Goal: Task Accomplishment & Management: Use online tool/utility

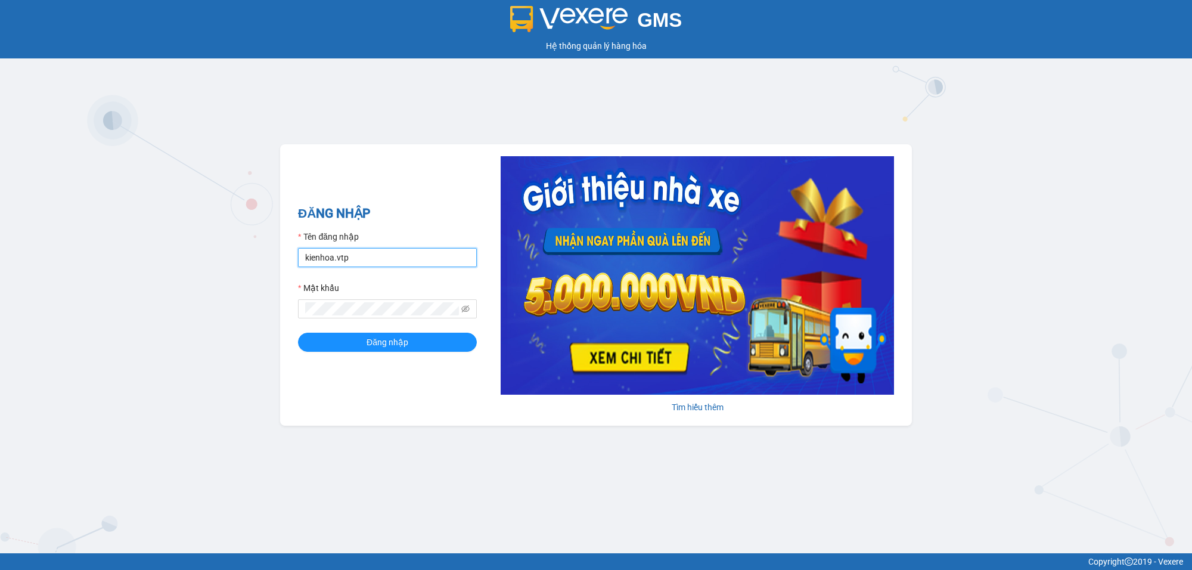
click at [367, 250] on input "kienhoa.vtp" at bounding box center [387, 257] width 179 height 19
type input "ngocgiau.vtp"
click at [298, 333] on button "Đăng nhập" at bounding box center [387, 342] width 179 height 19
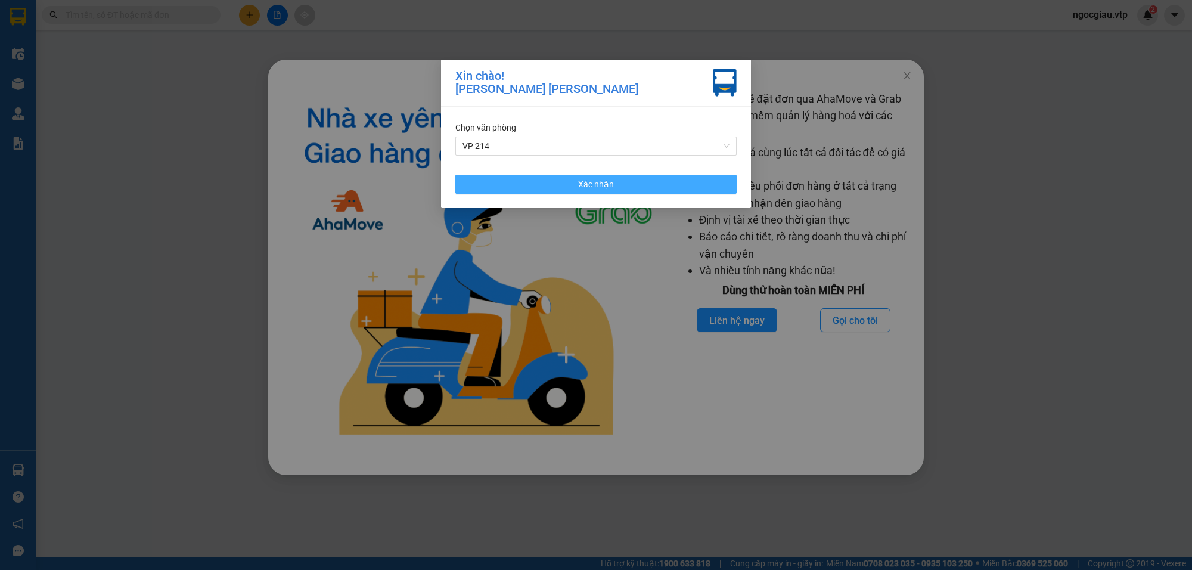
click at [593, 185] on span "Xác nhận" at bounding box center [596, 184] width 36 height 13
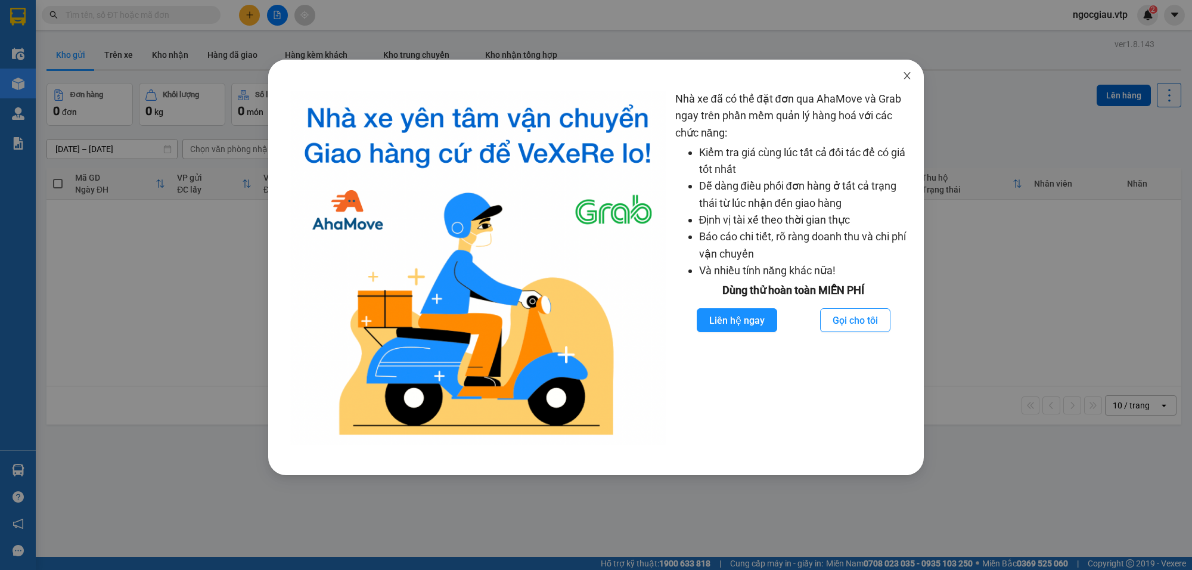
click at [913, 77] on span "Close" at bounding box center [907, 76] width 33 height 33
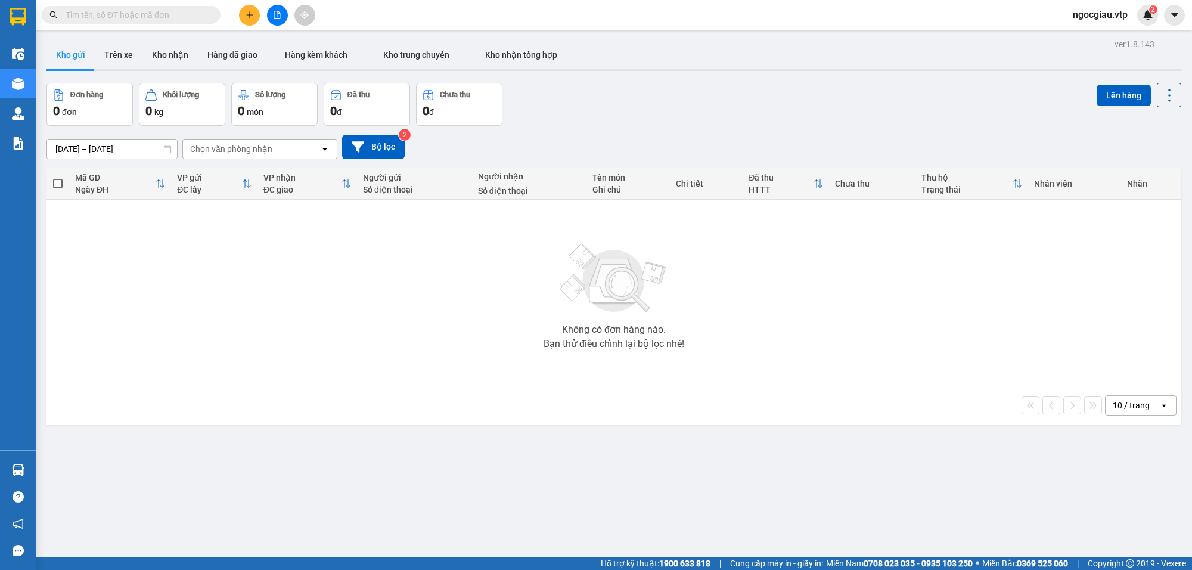
click at [963, 494] on div "ver 1.8.143 Kho gửi Trên xe Kho nhận Hàng đã giao Hàng kèm khách Kho trung chuy…" at bounding box center [614, 321] width 1144 height 570
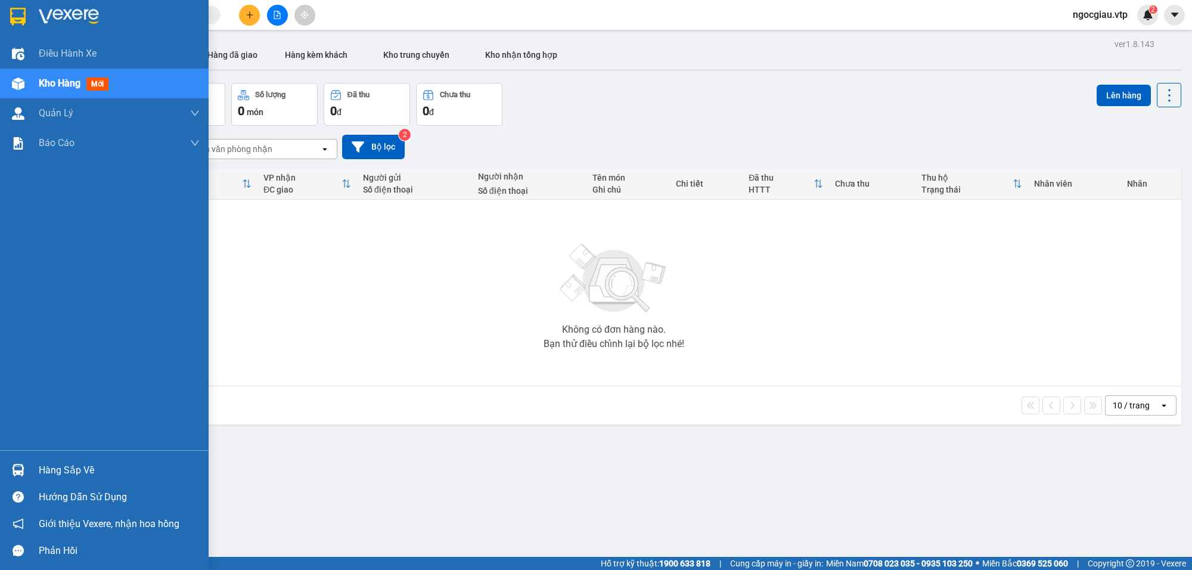
click at [22, 472] on img at bounding box center [18, 470] width 13 height 13
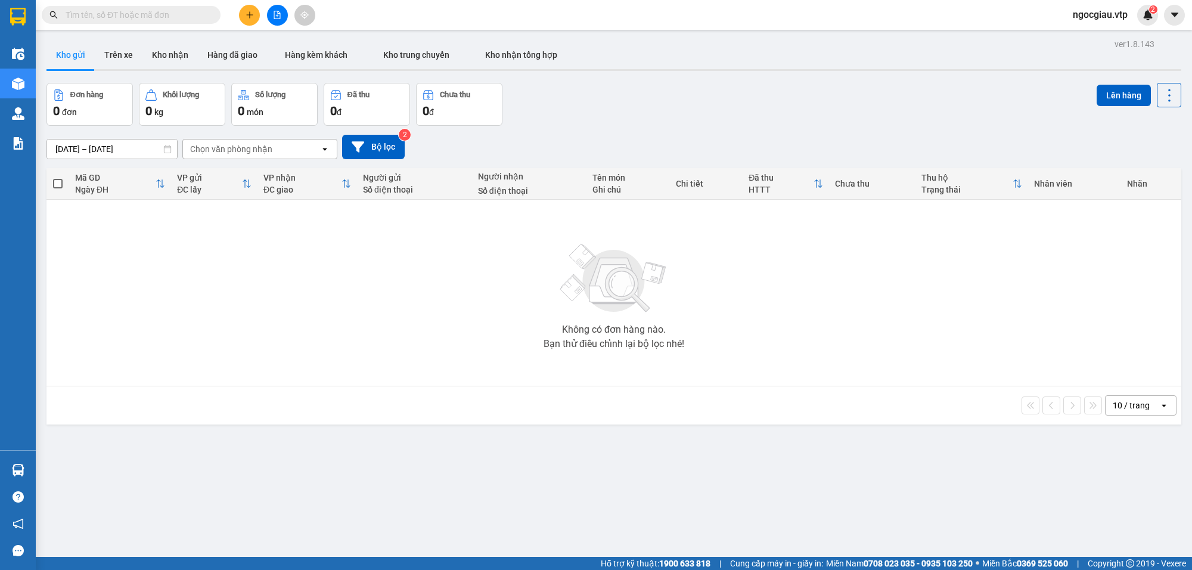
click at [845, 407] on section "Kết quả tìm kiếm ( 0 ) Bộ lọc No Data ngocgiau.vtp 2 Điều hành xe Kho hàng mới …" at bounding box center [596, 285] width 1192 height 570
click at [158, 49] on button "Kho nhận" at bounding box center [169, 55] width 55 height 29
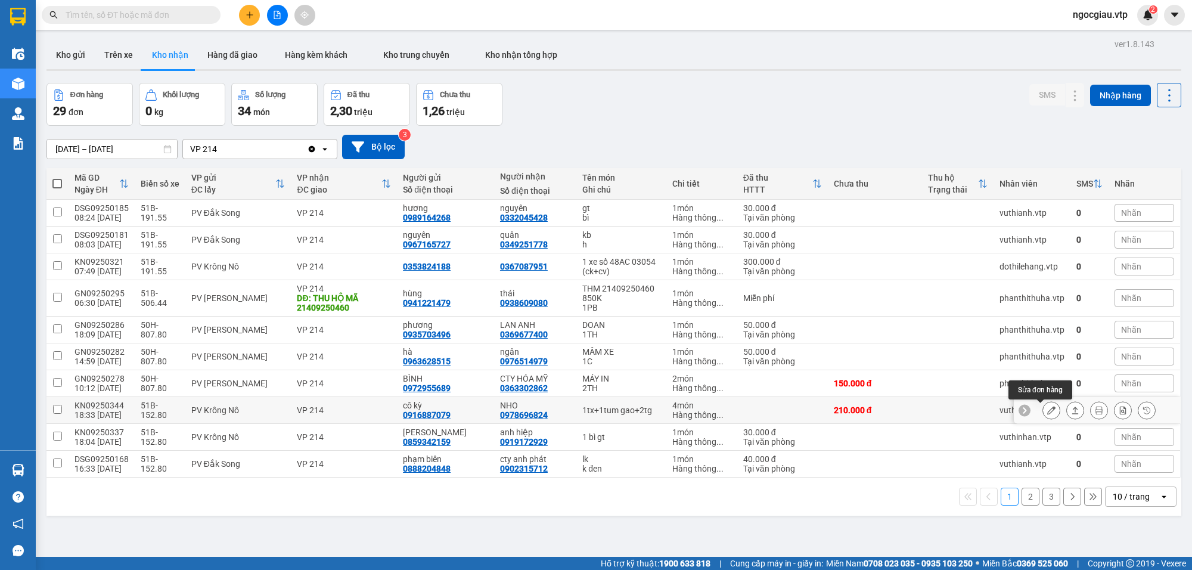
click at [1045, 411] on button at bounding box center [1051, 410] width 17 height 21
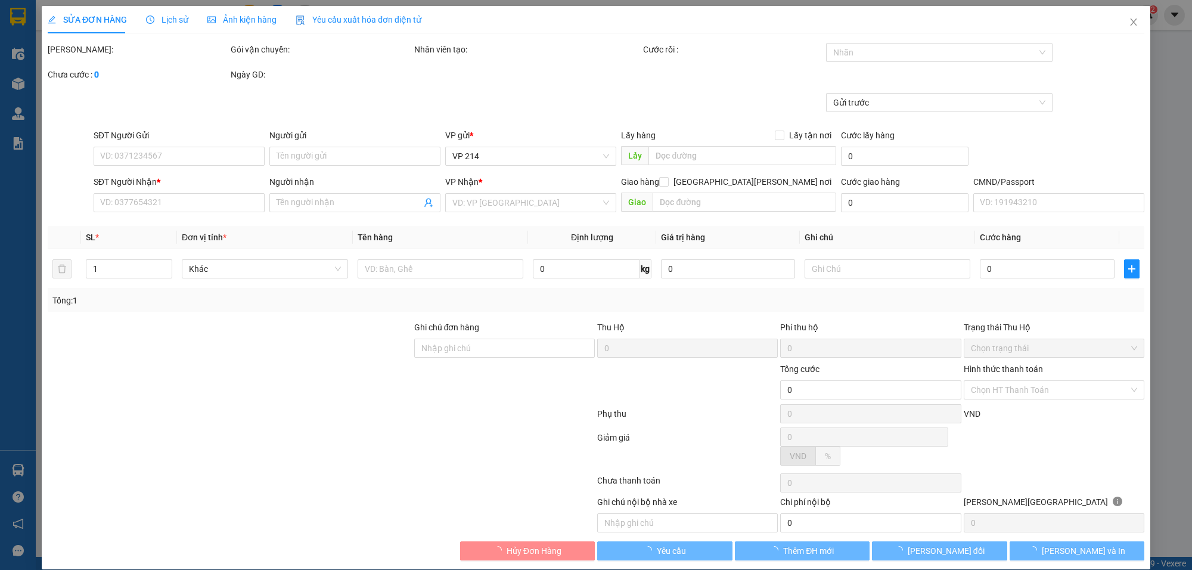
type input "0916887079"
type input "cô kỳ"
type input "0978696824"
type input "NHO"
type input "210.000"
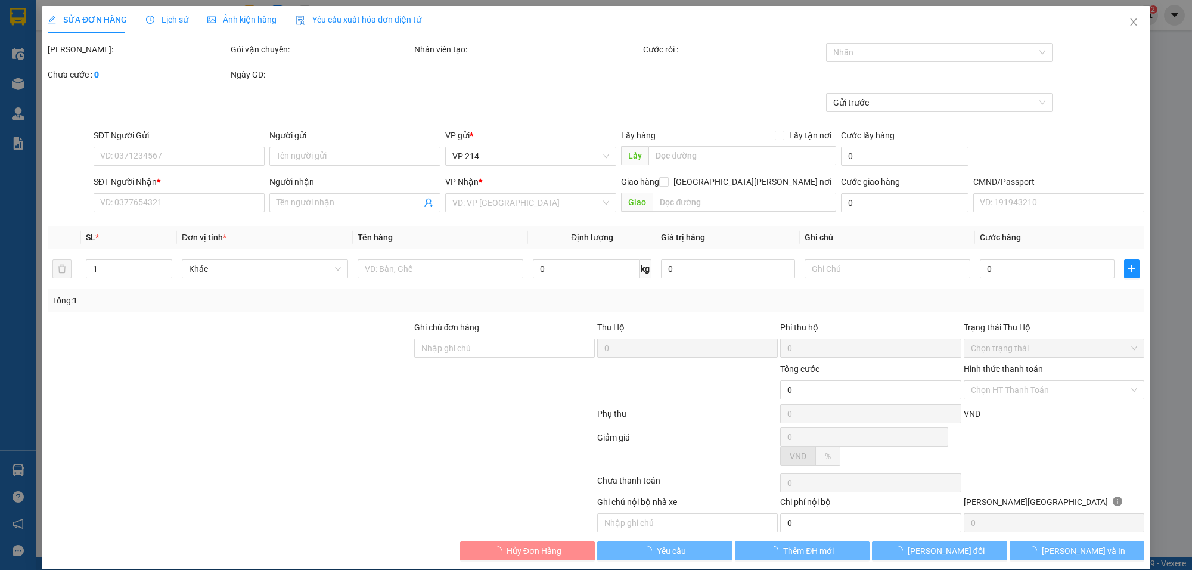
type input "210.000"
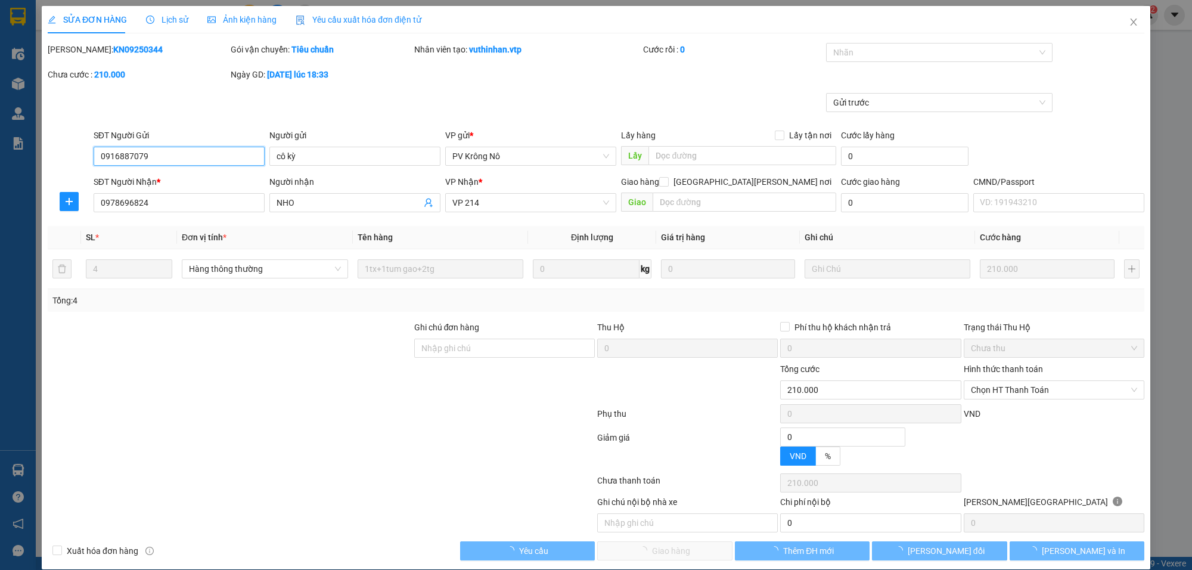
type input "10.500"
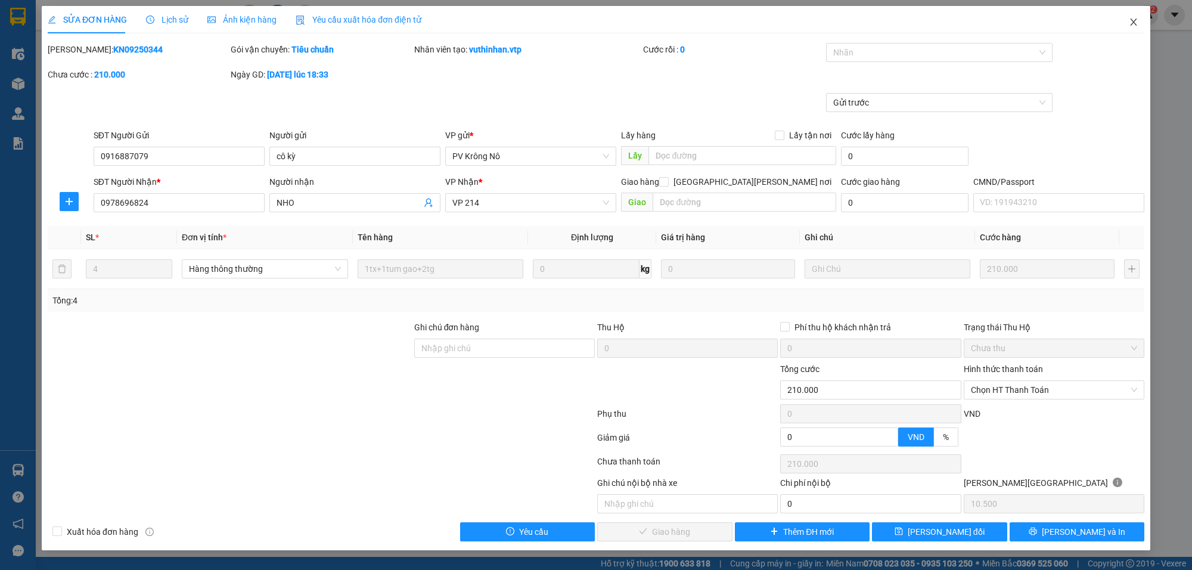
click at [1137, 21] on icon "close" at bounding box center [1134, 22] width 10 height 10
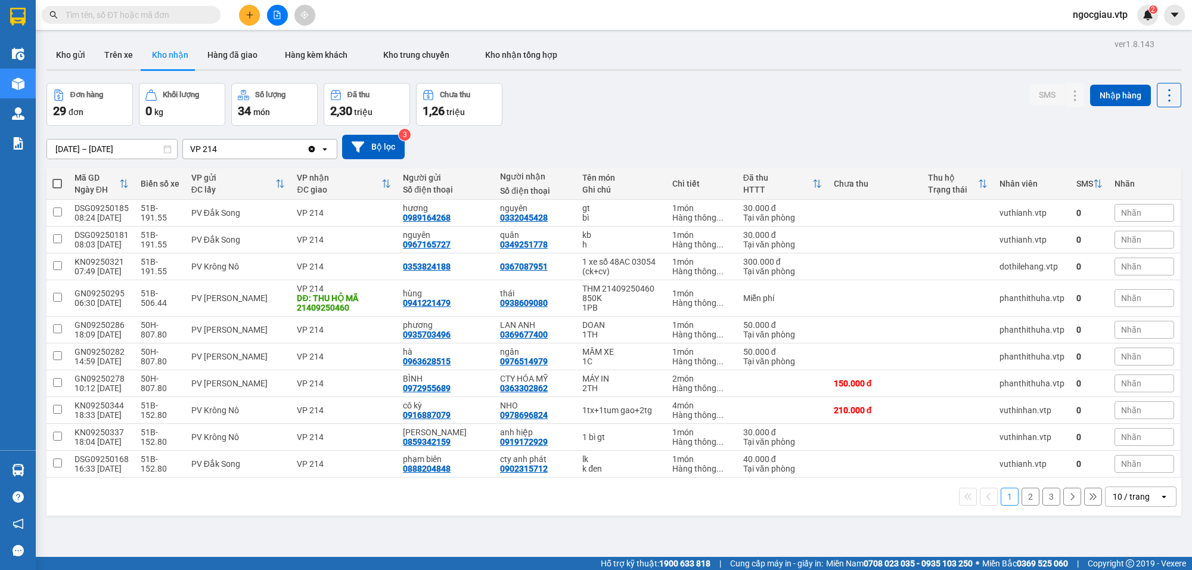
click at [1159, 500] on icon "open" at bounding box center [1164, 497] width 10 height 10
click at [1131, 469] on span "100 / trang" at bounding box center [1124, 473] width 43 height 12
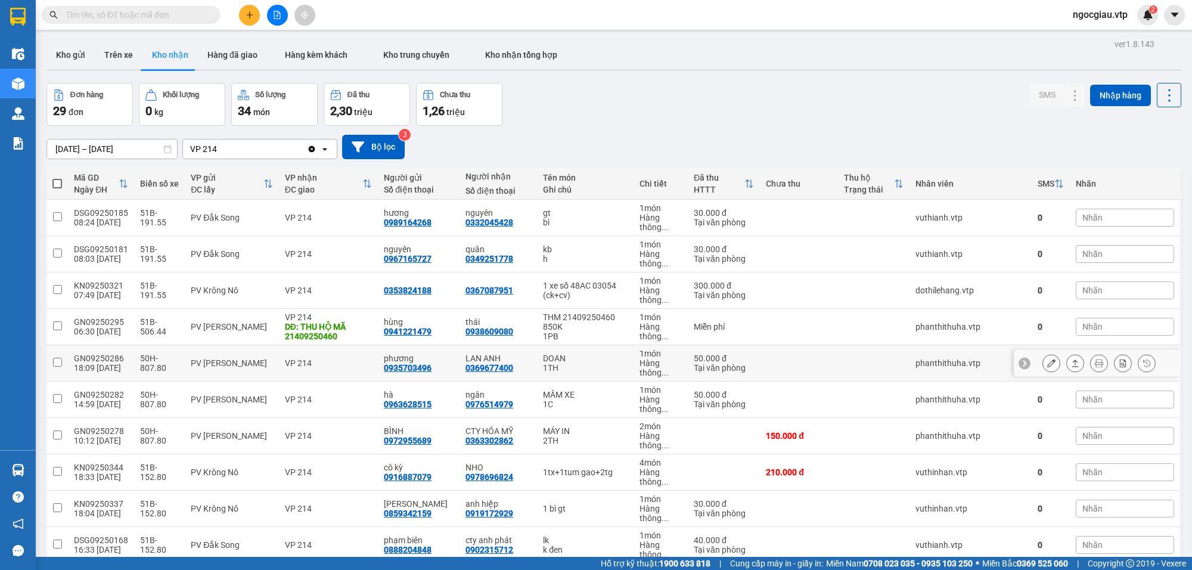
scroll to position [774, 0]
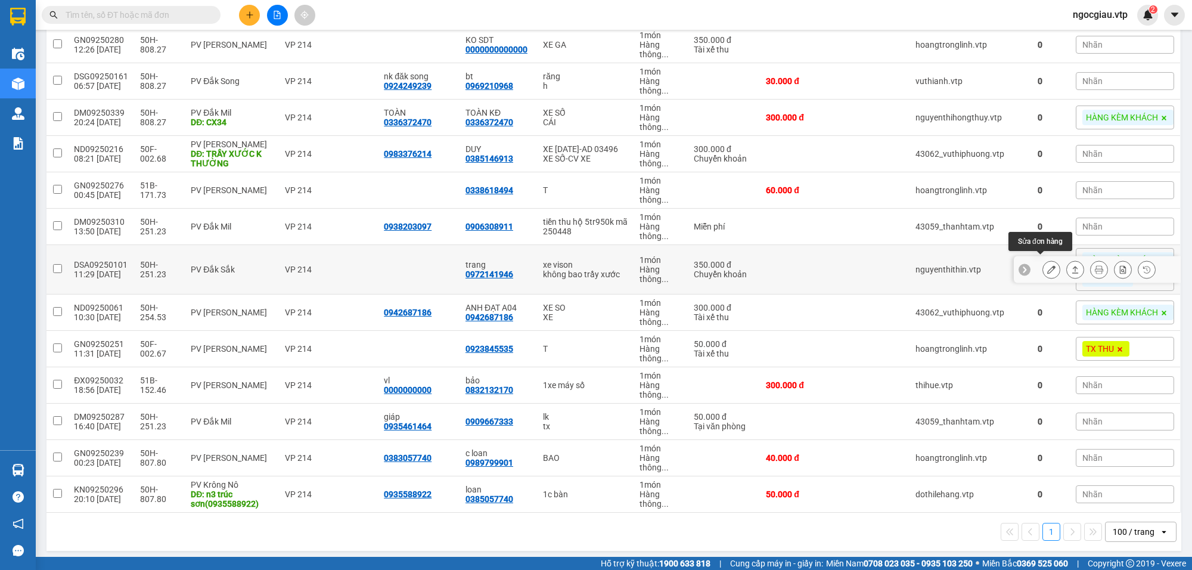
click at [1047, 265] on icon at bounding box center [1051, 269] width 8 height 8
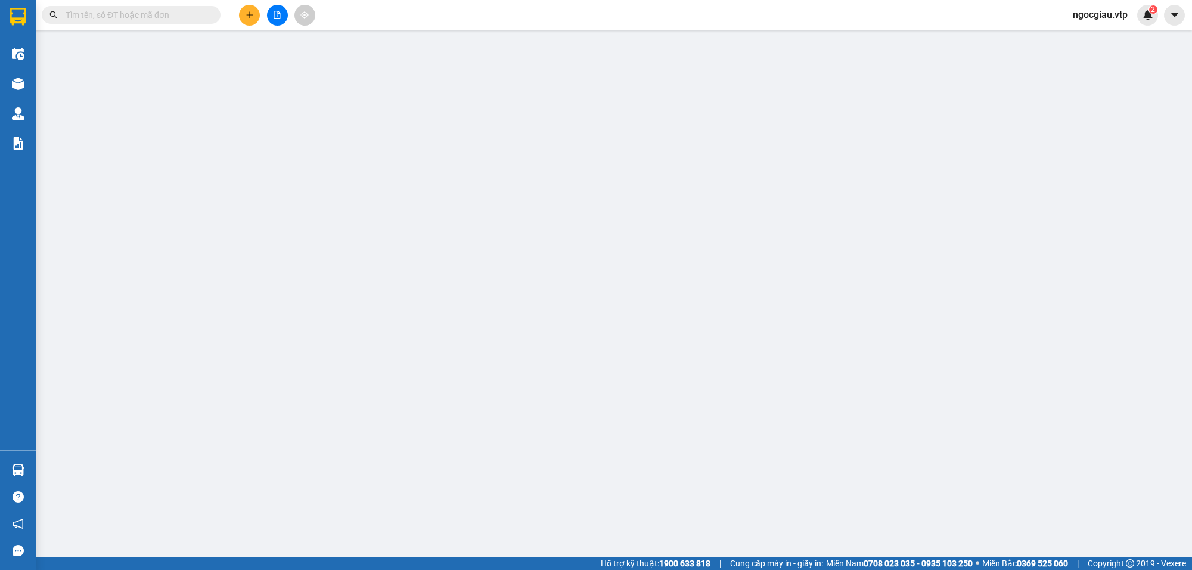
type input "0972141946"
type input "trang"
type input "CK 68-350K11.09-20H04"
type input "350.000"
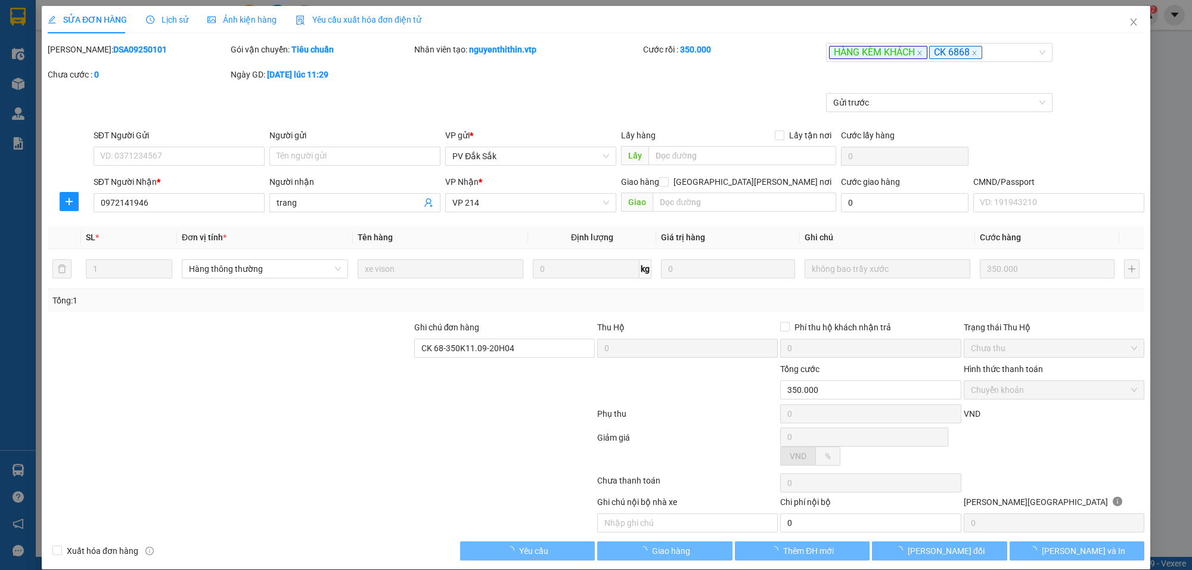
type input "17.500"
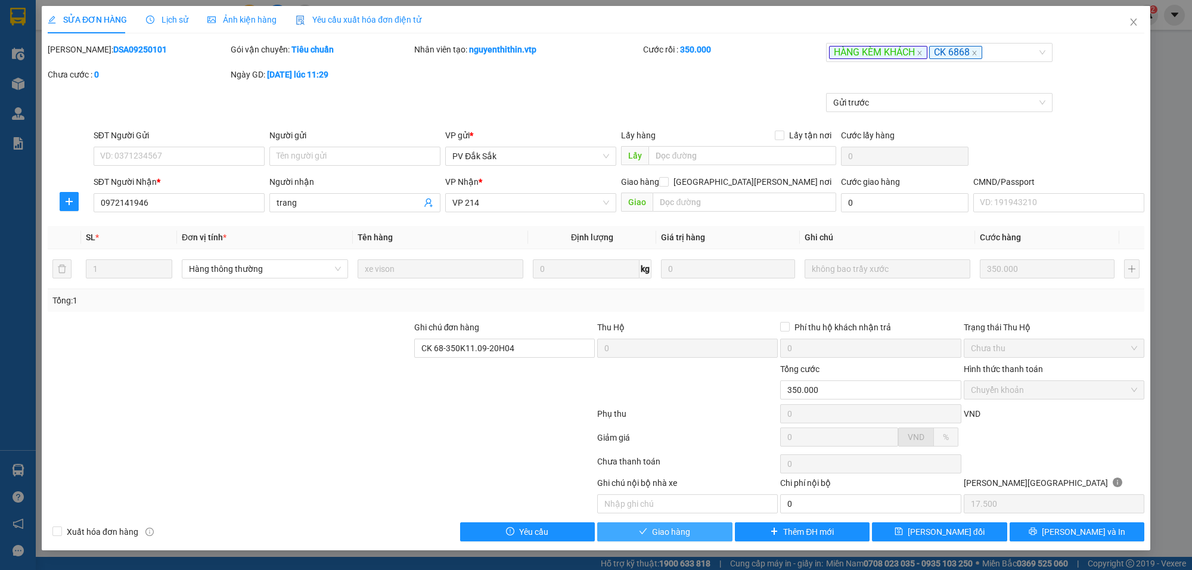
click at [687, 538] on span "Giao hàng" at bounding box center [671, 531] width 38 height 13
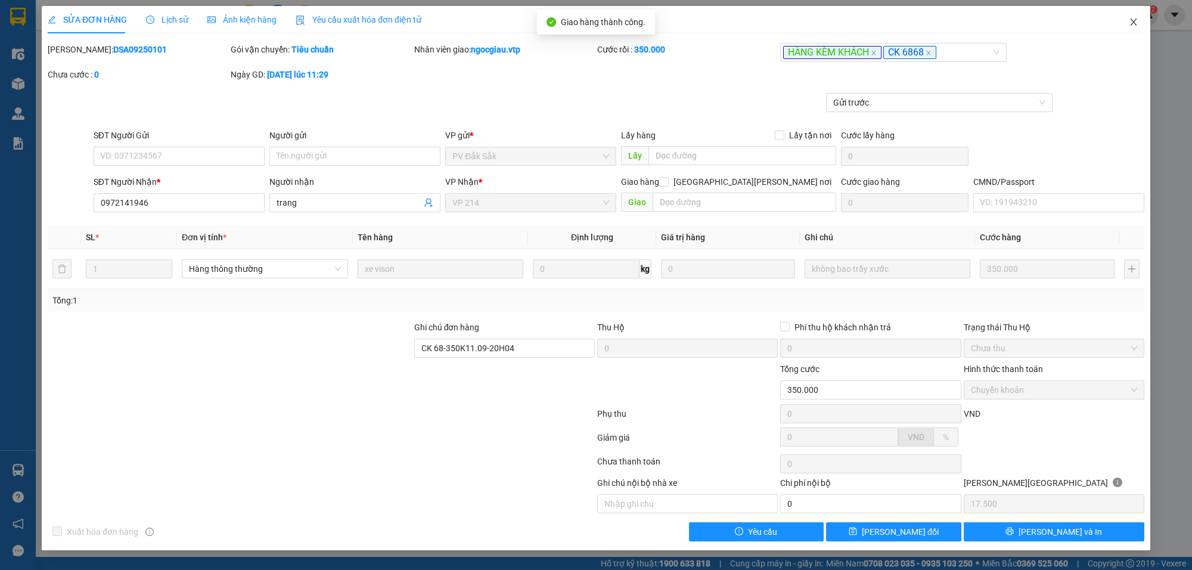
click at [1131, 17] on icon "close" at bounding box center [1134, 22] width 10 height 10
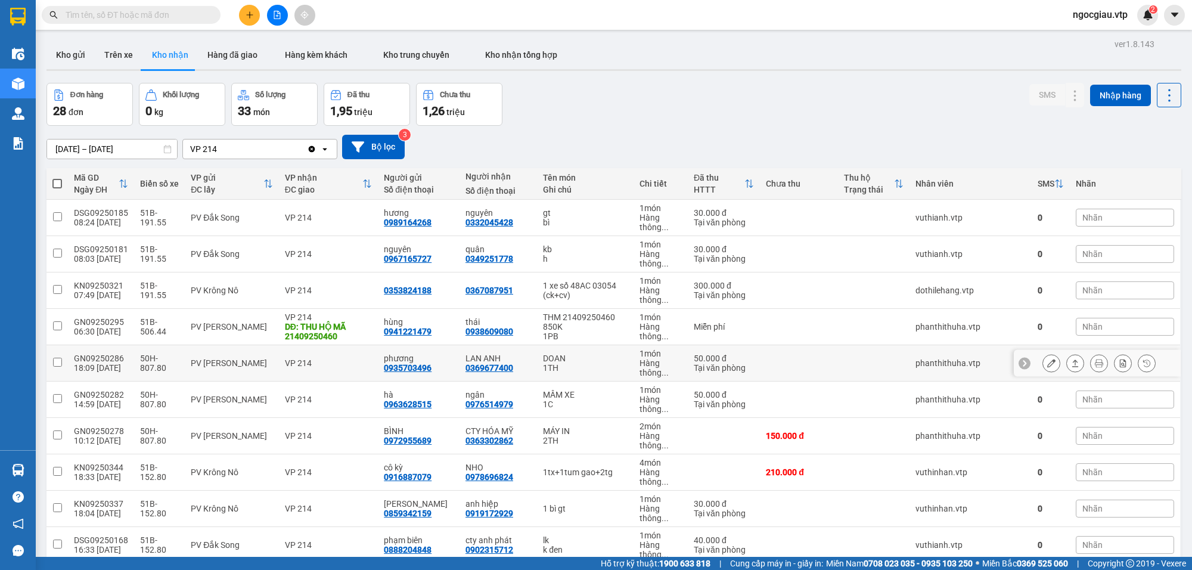
scroll to position [684, 0]
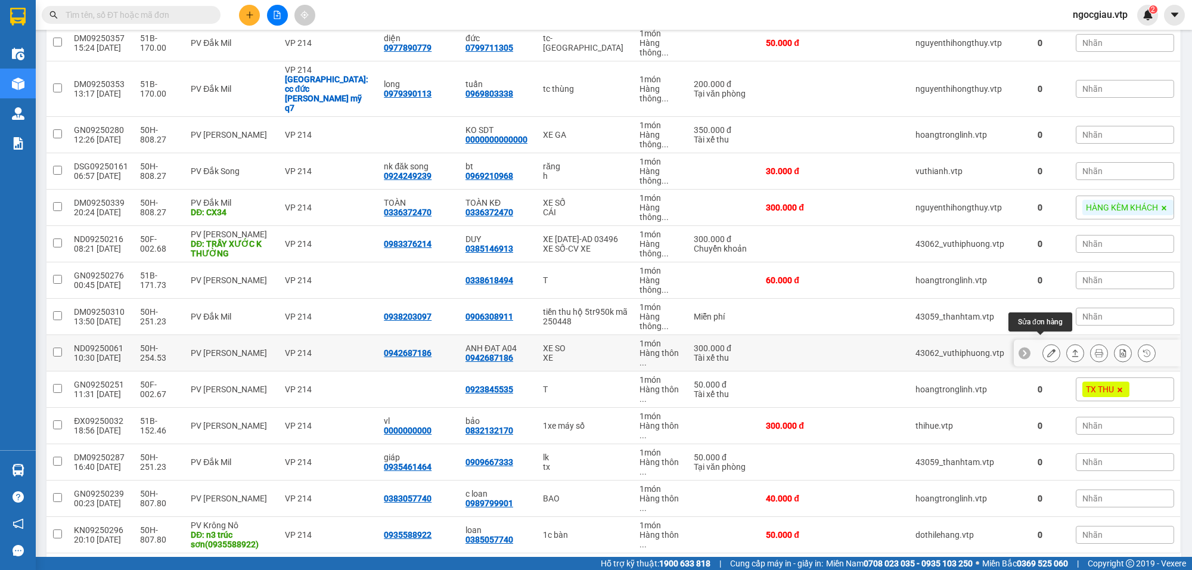
click at [1046, 344] on button at bounding box center [1051, 353] width 17 height 21
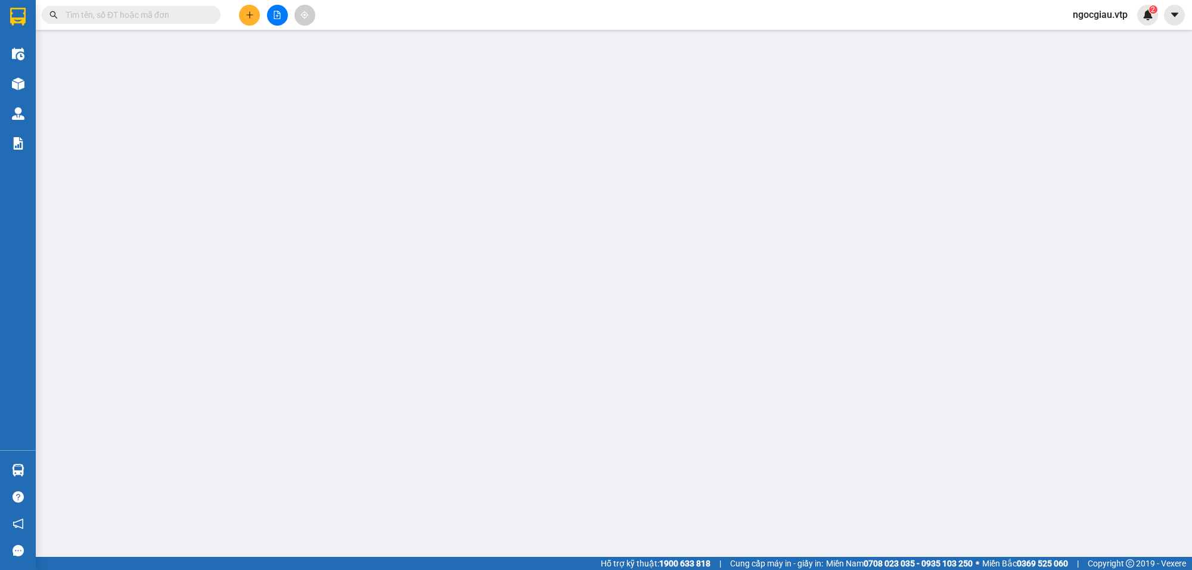
type input "0942687186"
type input "ANH ĐẠT A04"
type input "300.000"
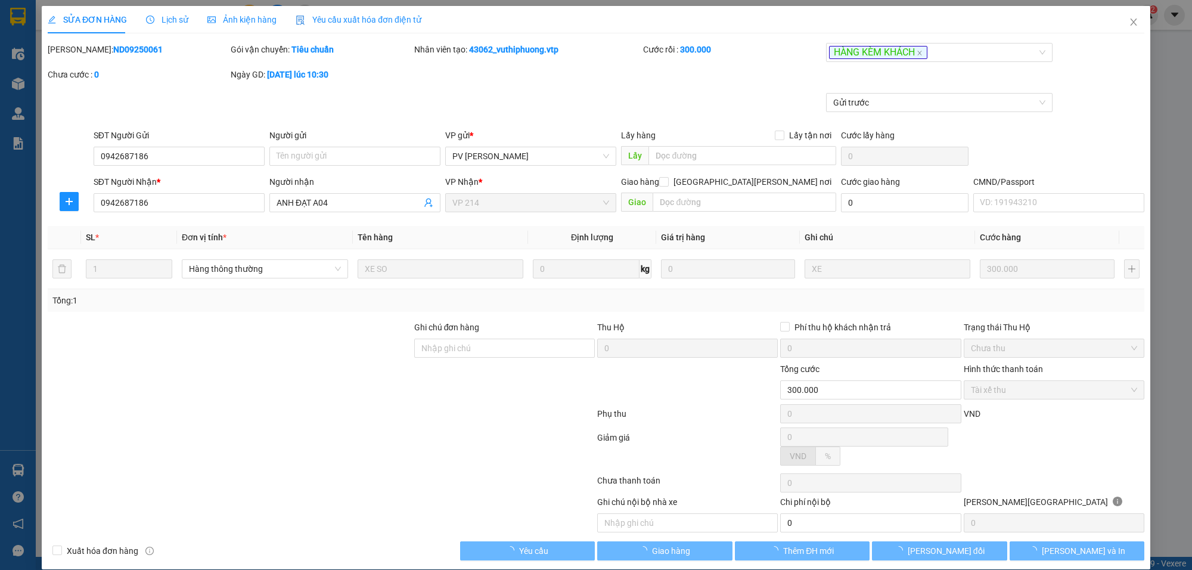
type input "15.000"
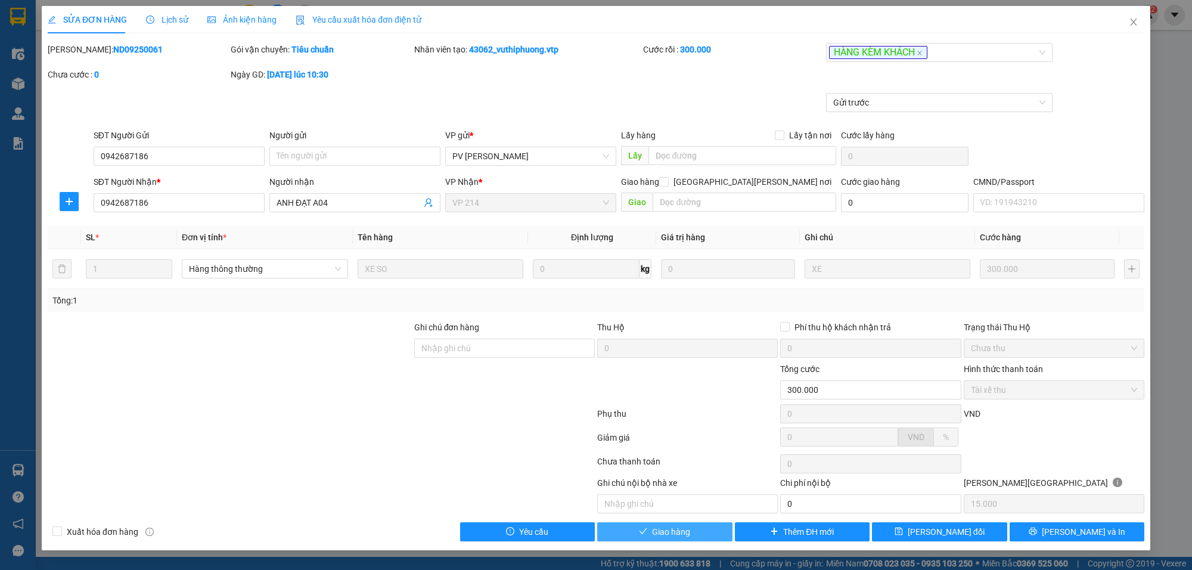
click at [716, 531] on button "Giao hàng" at bounding box center [664, 531] width 135 height 19
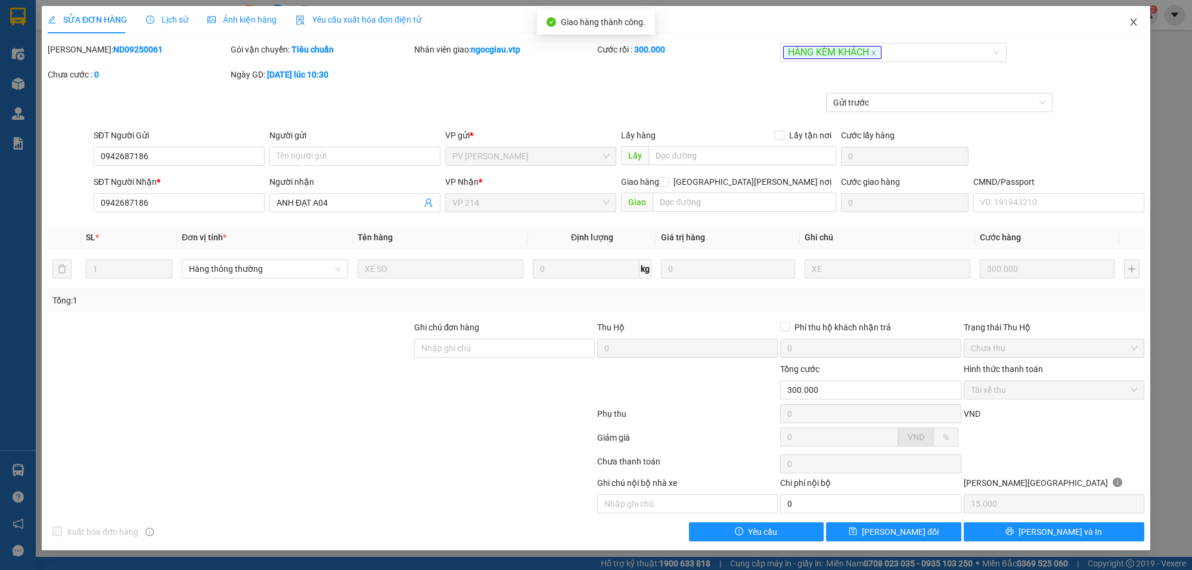
click at [1139, 18] on span "Close" at bounding box center [1133, 22] width 33 height 33
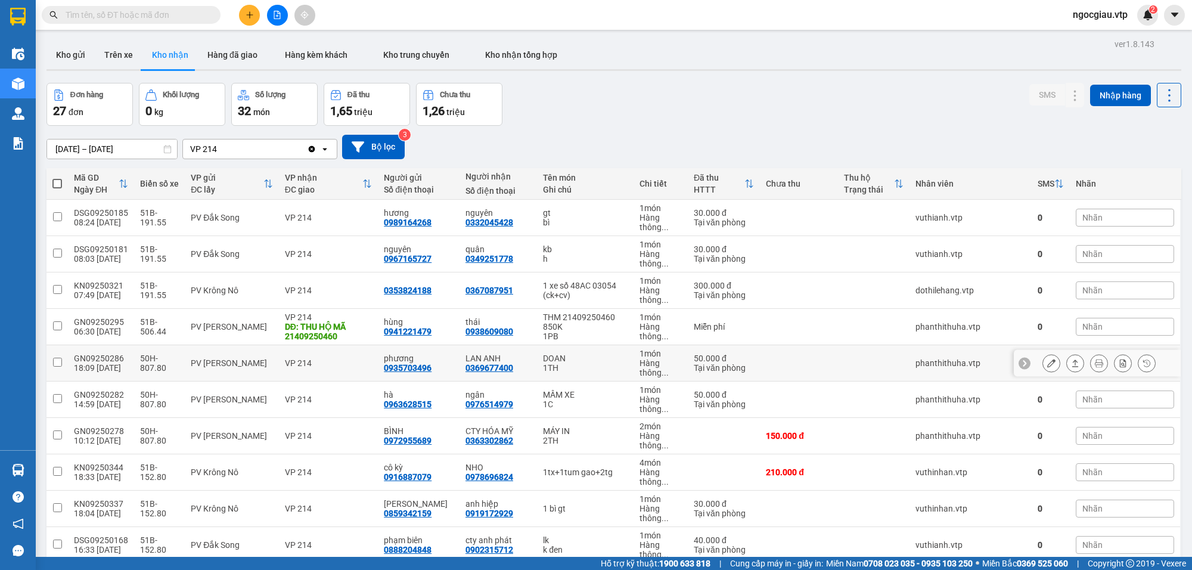
scroll to position [653, 0]
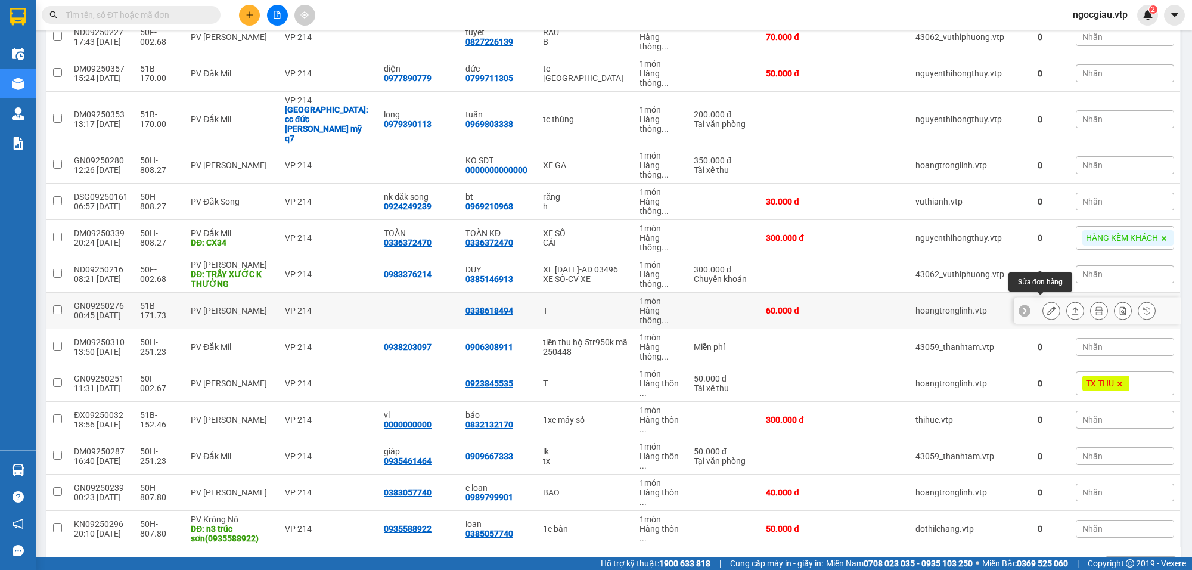
click at [1043, 309] on button at bounding box center [1051, 310] width 17 height 21
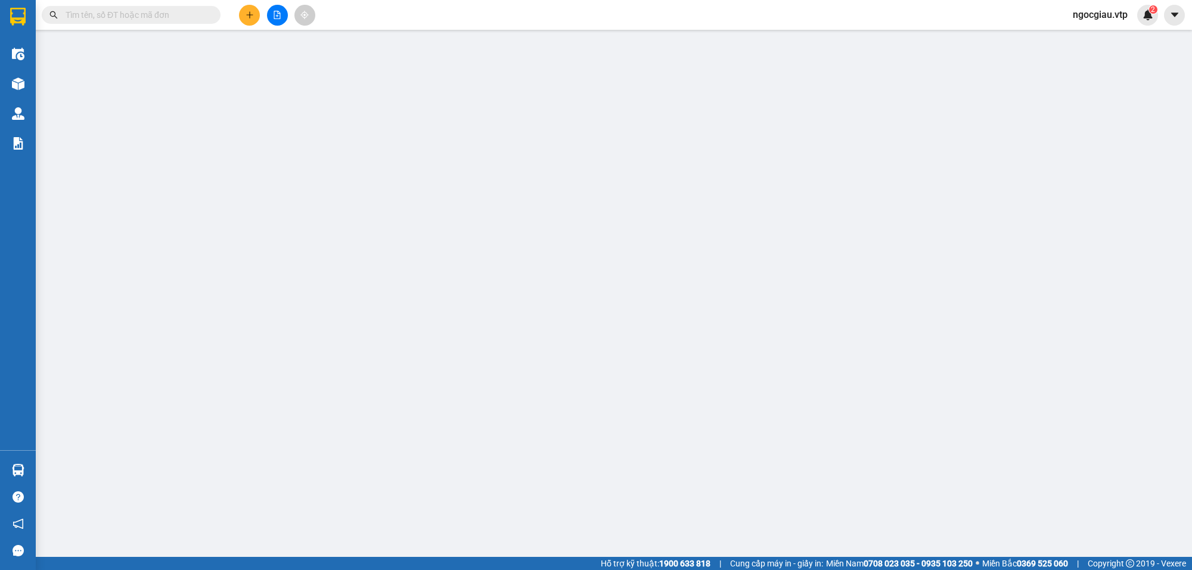
type input "0338618494"
type input "60.000"
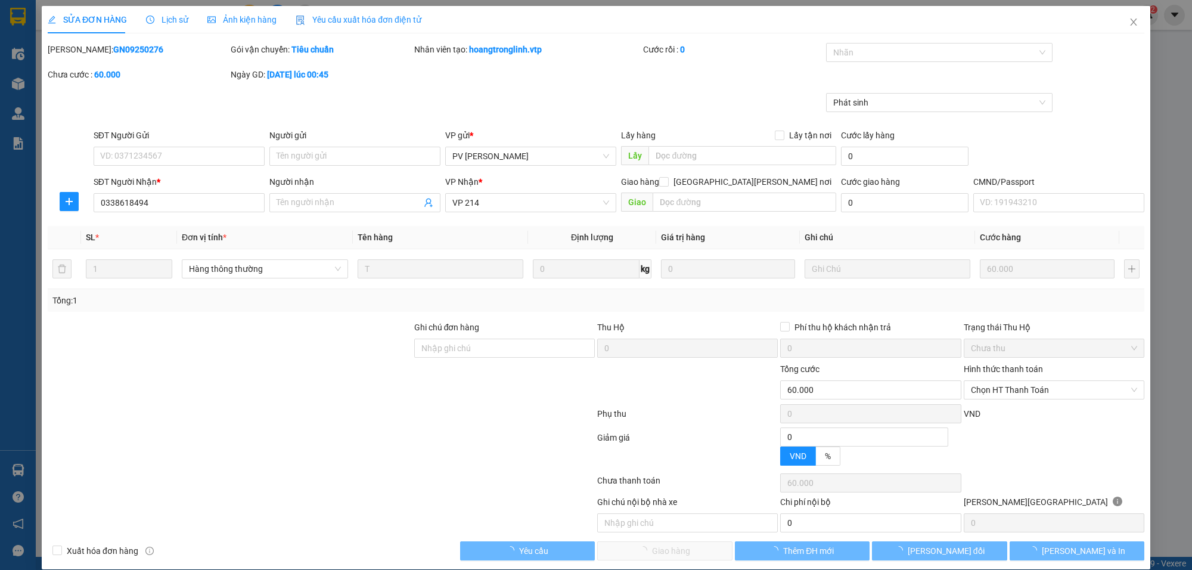
type input "12.000"
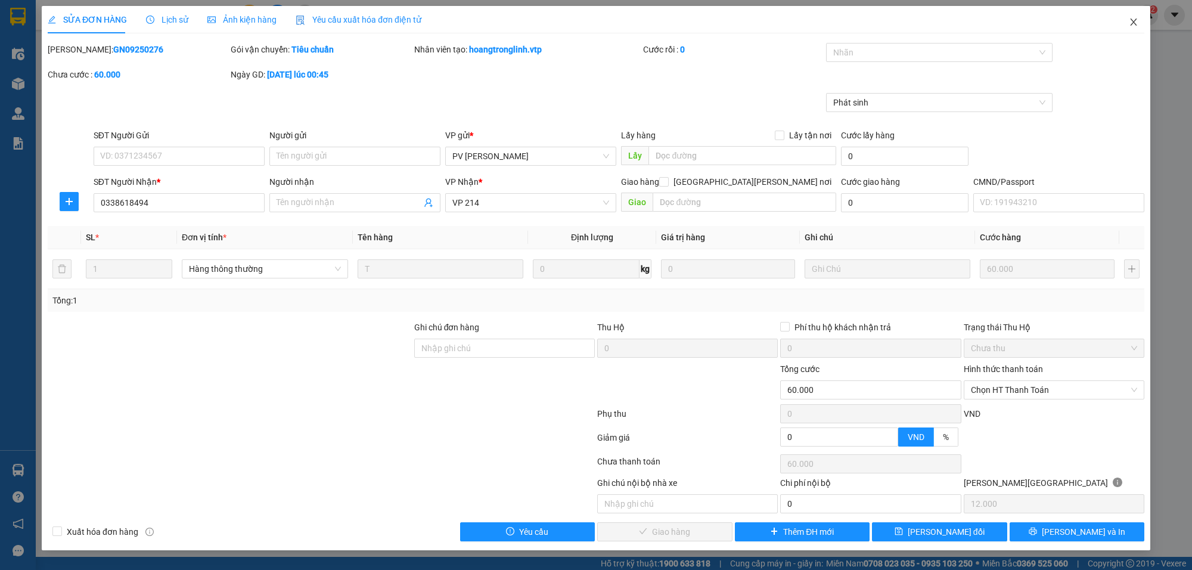
click at [1130, 20] on icon "close" at bounding box center [1134, 22] width 10 height 10
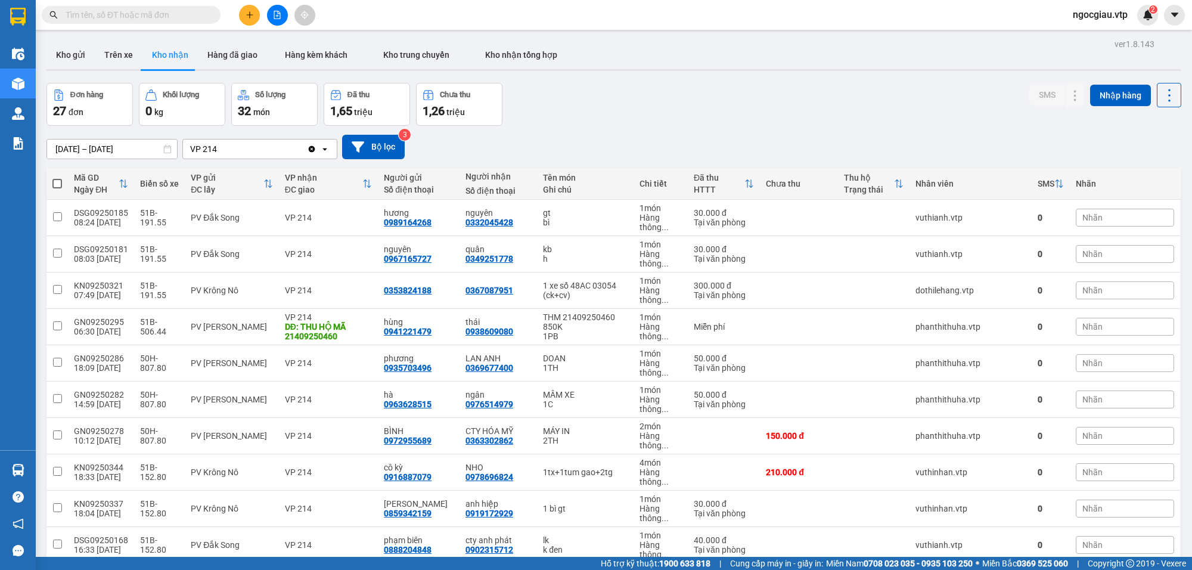
scroll to position [687, 0]
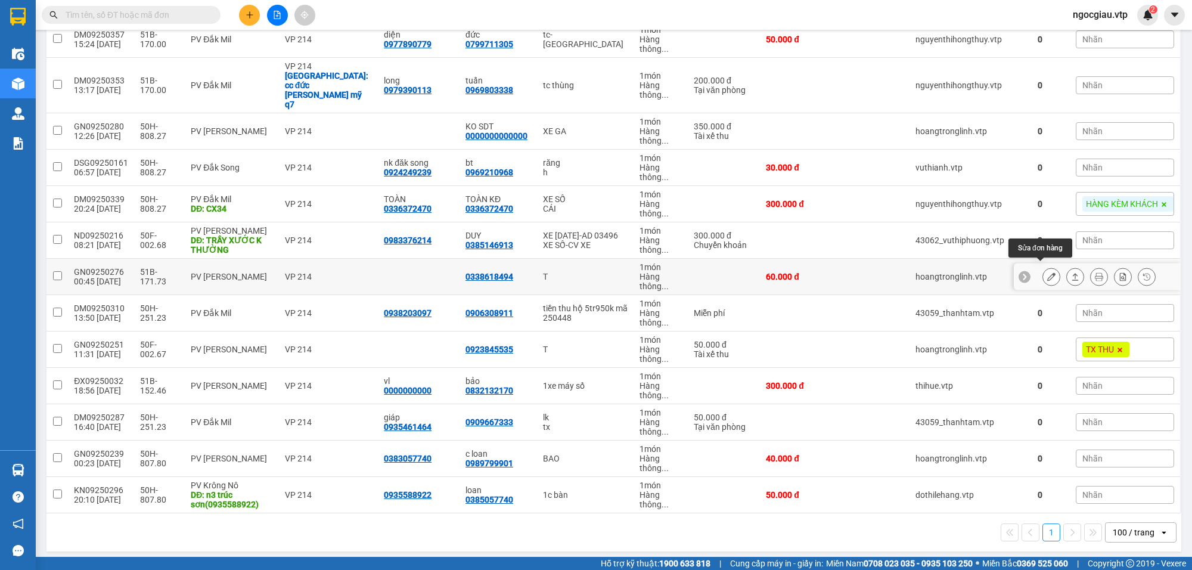
click at [1047, 272] on icon at bounding box center [1051, 276] width 8 height 8
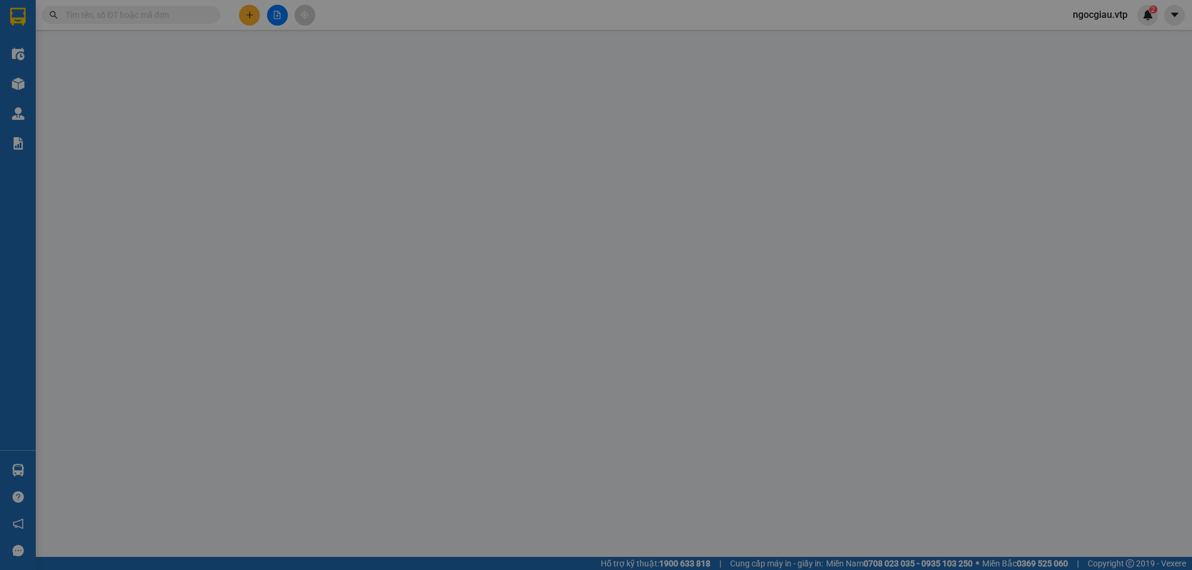
type input "0338618494"
type input "60.000"
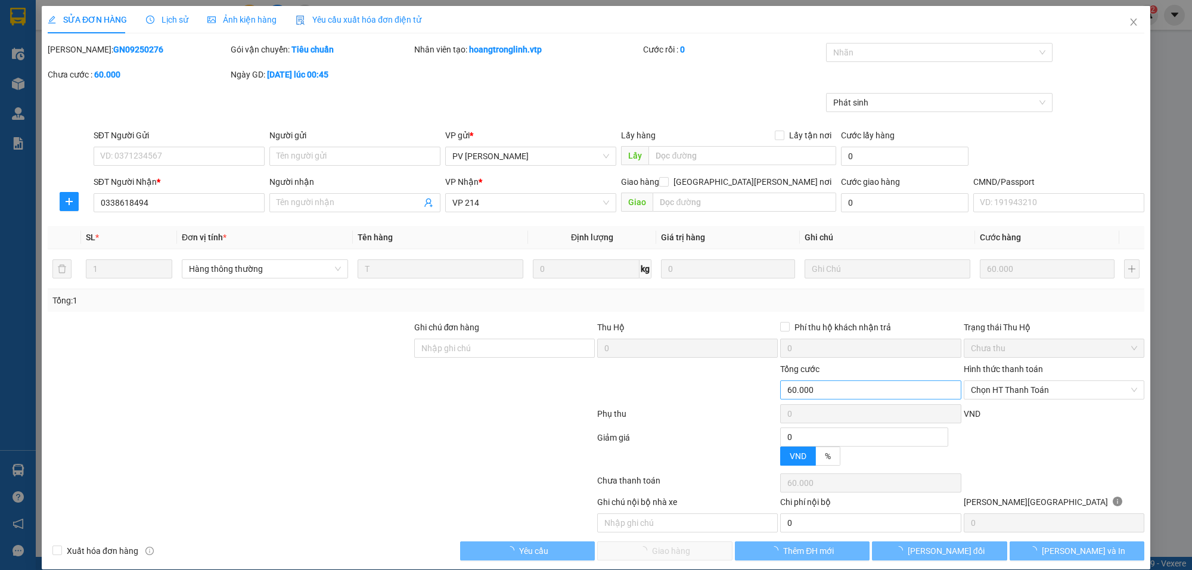
type input "12.000"
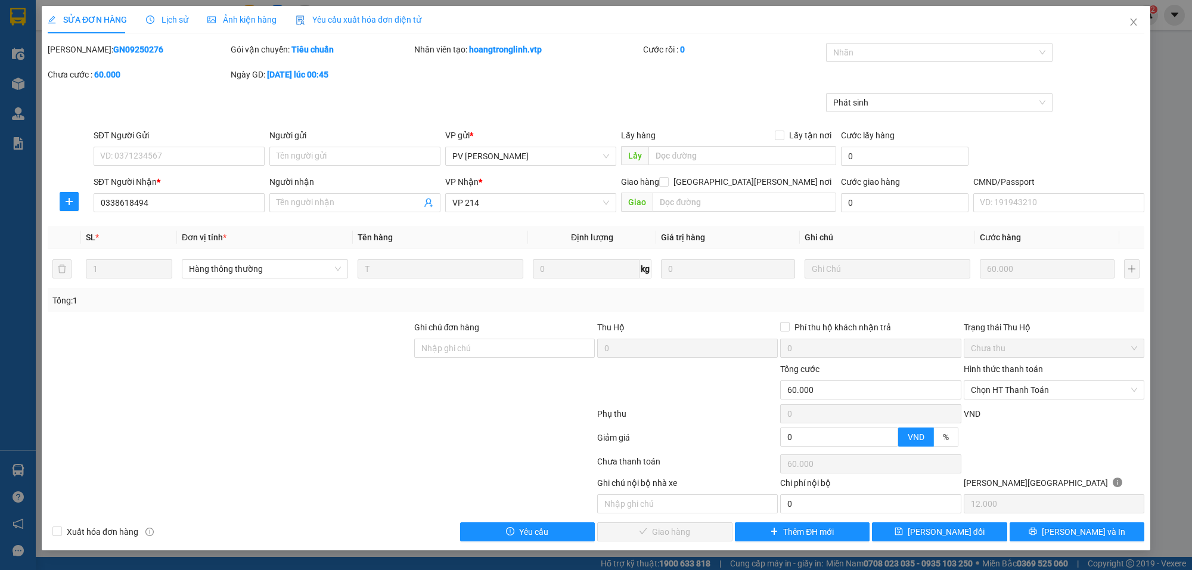
click at [167, 20] on span "Lịch sử" at bounding box center [167, 20] width 42 height 10
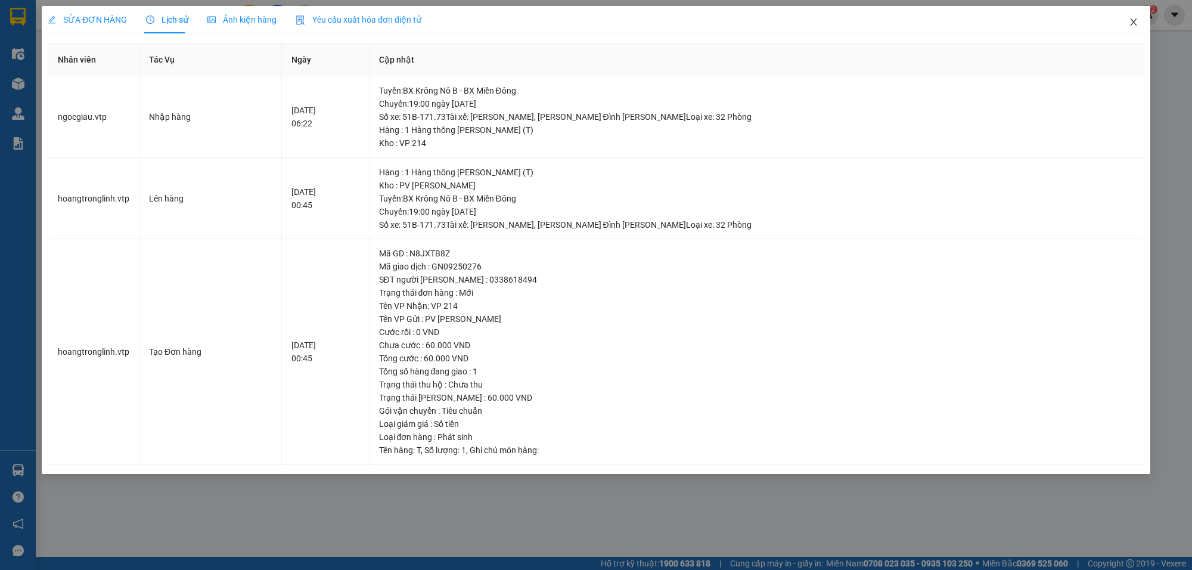
click at [1140, 19] on span "Close" at bounding box center [1133, 22] width 33 height 33
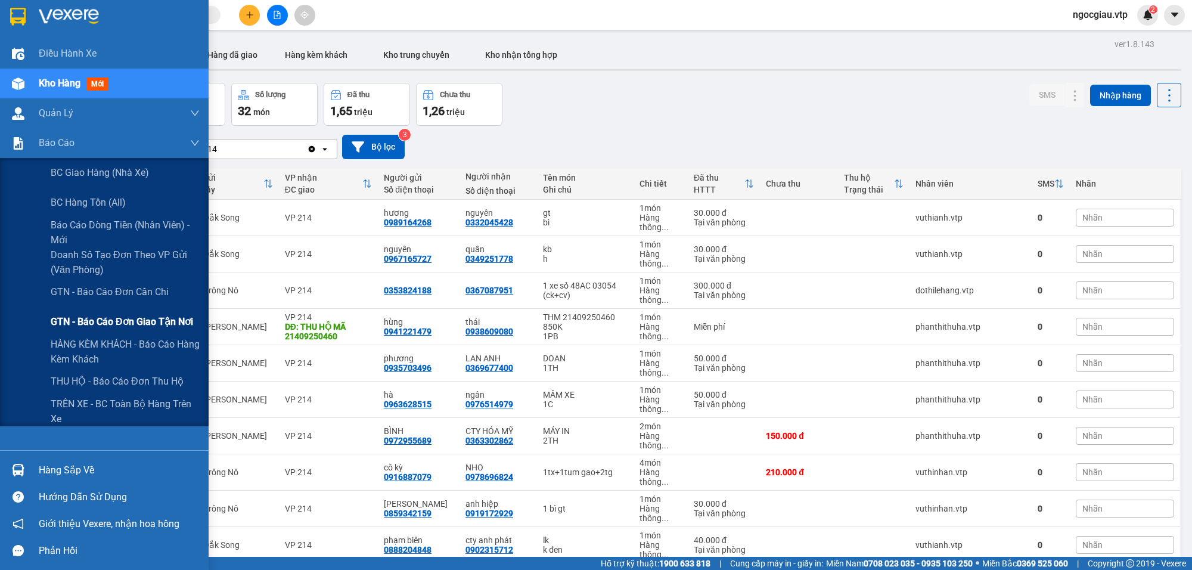
click at [145, 320] on span "GTN - Báo cáo đơn giao tận nơi" at bounding box center [122, 321] width 142 height 15
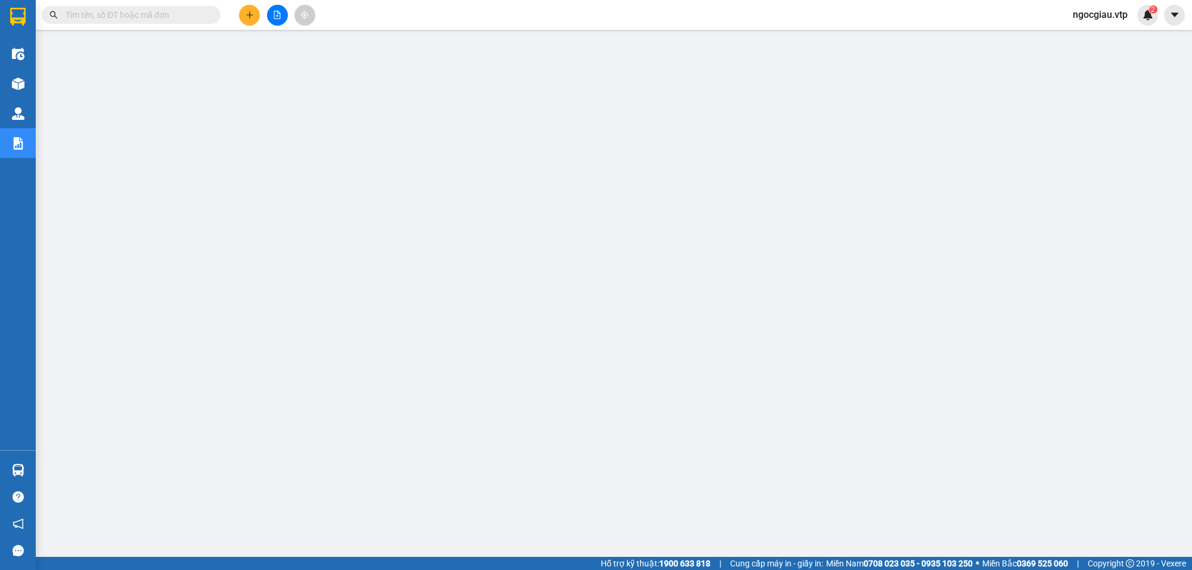
click at [156, 18] on input "text" at bounding box center [136, 14] width 141 height 13
click at [114, 13] on input "text" at bounding box center [136, 14] width 141 height 13
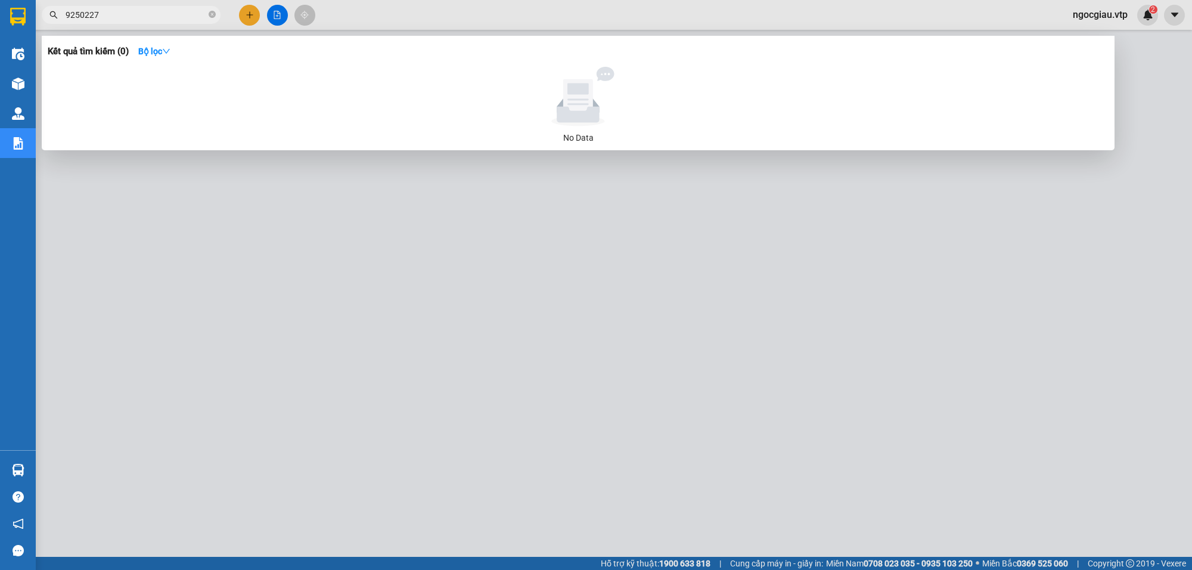
type input "9250227"
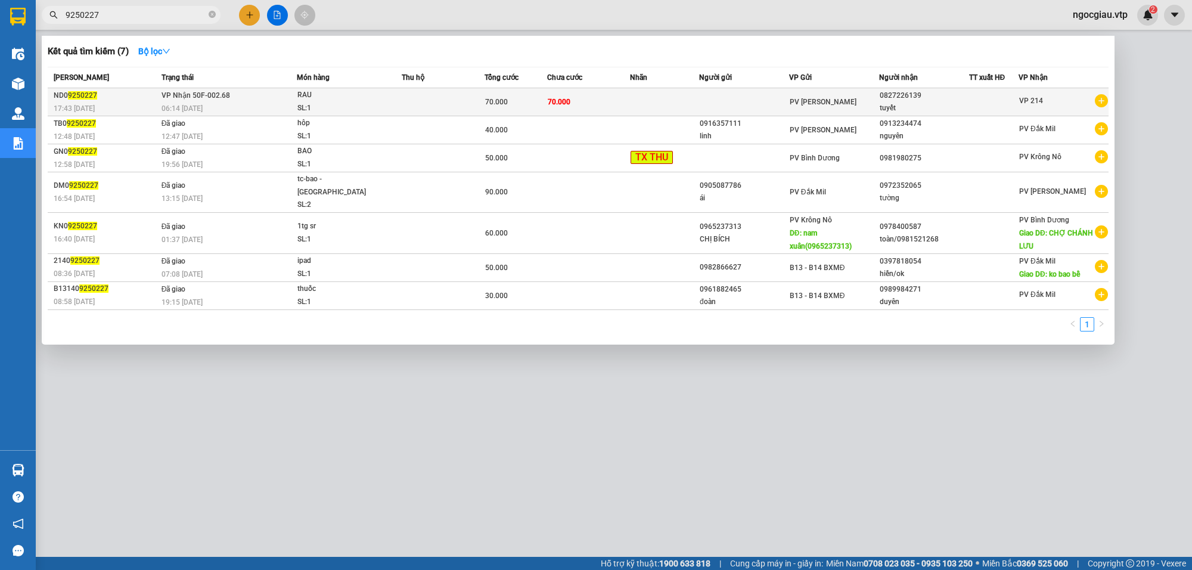
click at [785, 101] on td at bounding box center [744, 102] width 90 height 28
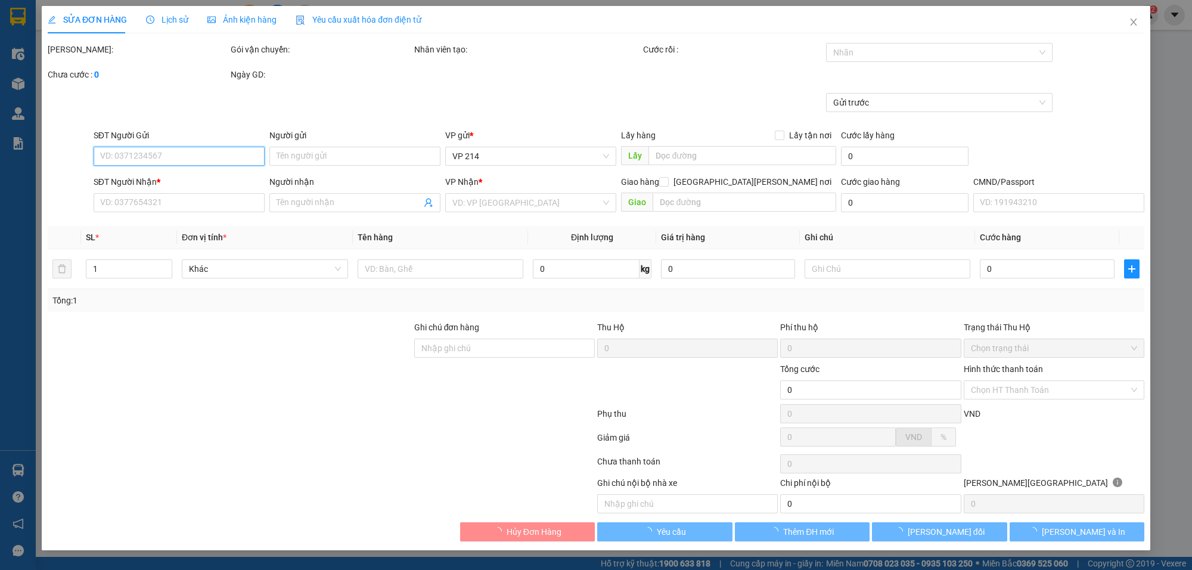
type input "0827226139"
type input "tuyết"
type input "70.000"
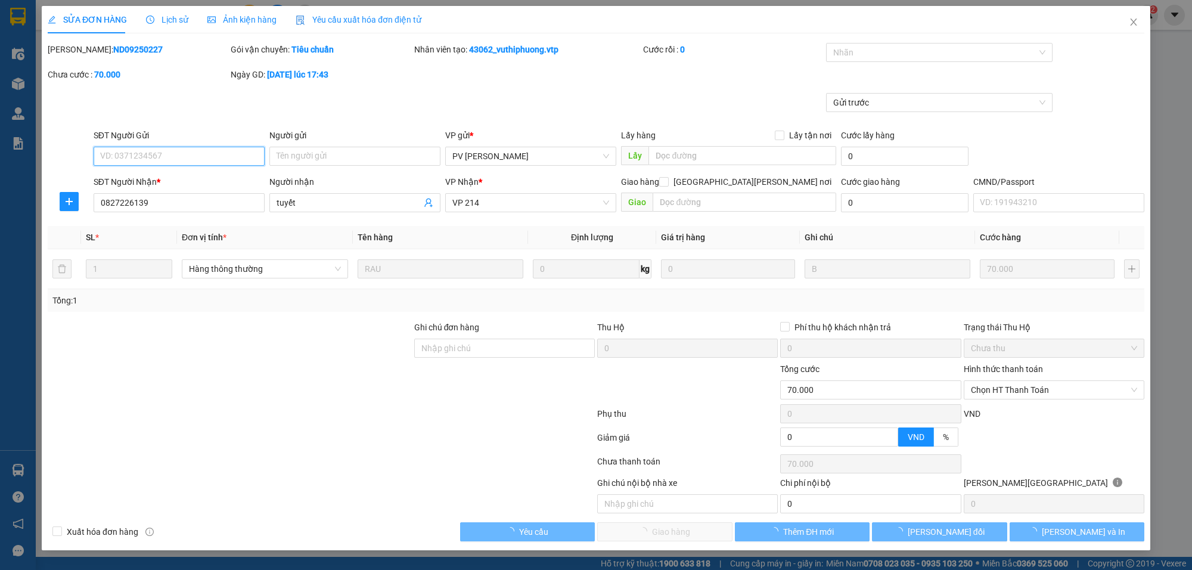
type input "3.500"
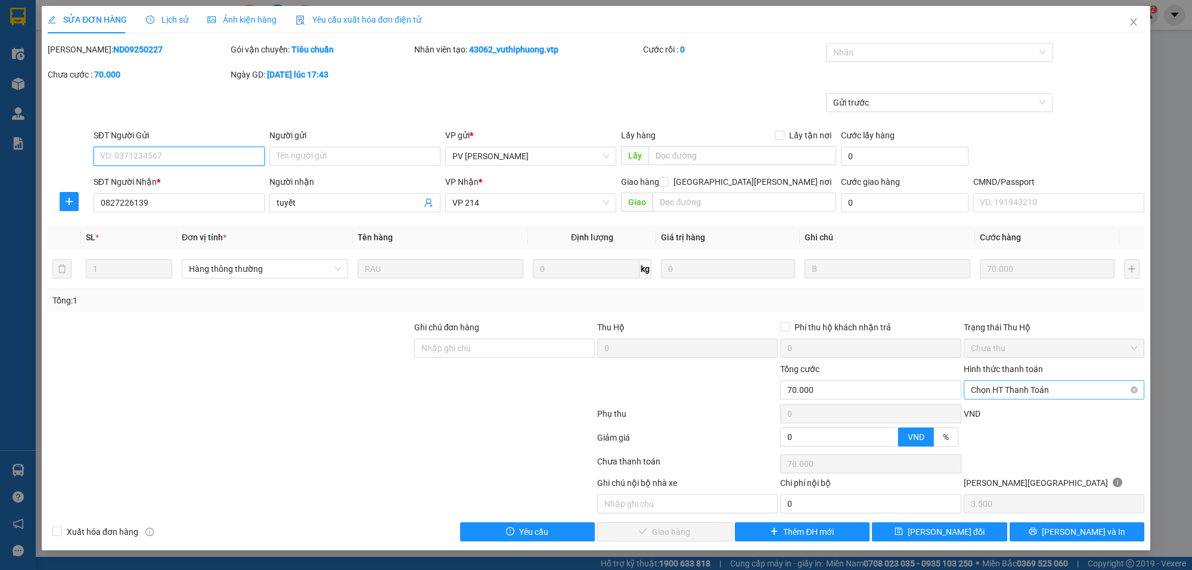
click at [1034, 393] on span "Chọn HT Thanh Toán" at bounding box center [1054, 390] width 166 height 18
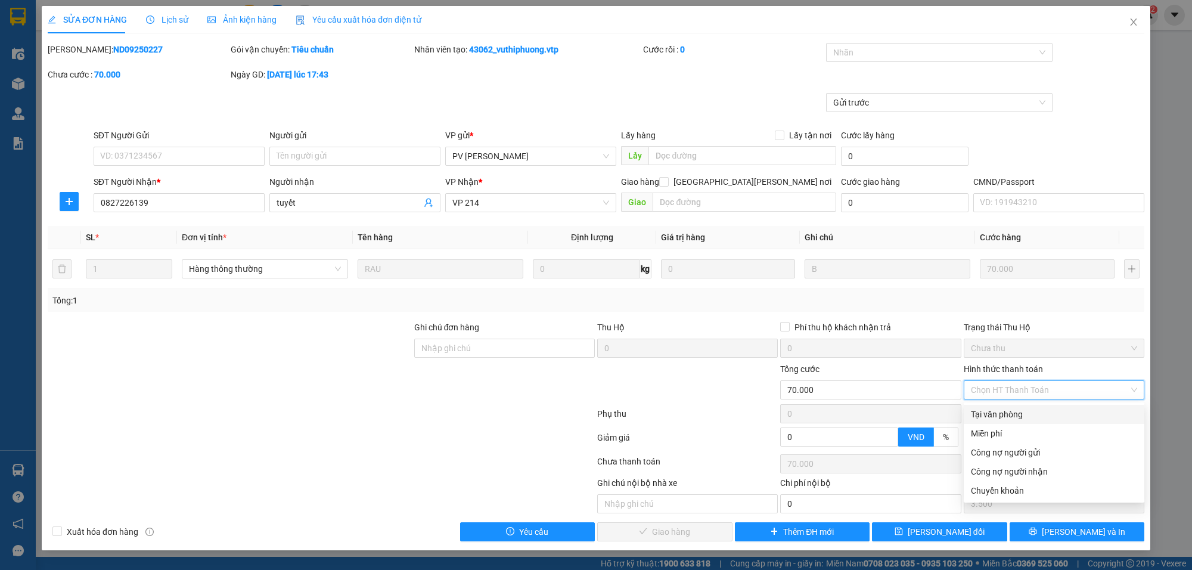
click at [1005, 408] on div "Tại văn phòng" at bounding box center [1054, 414] width 166 height 13
type input "0"
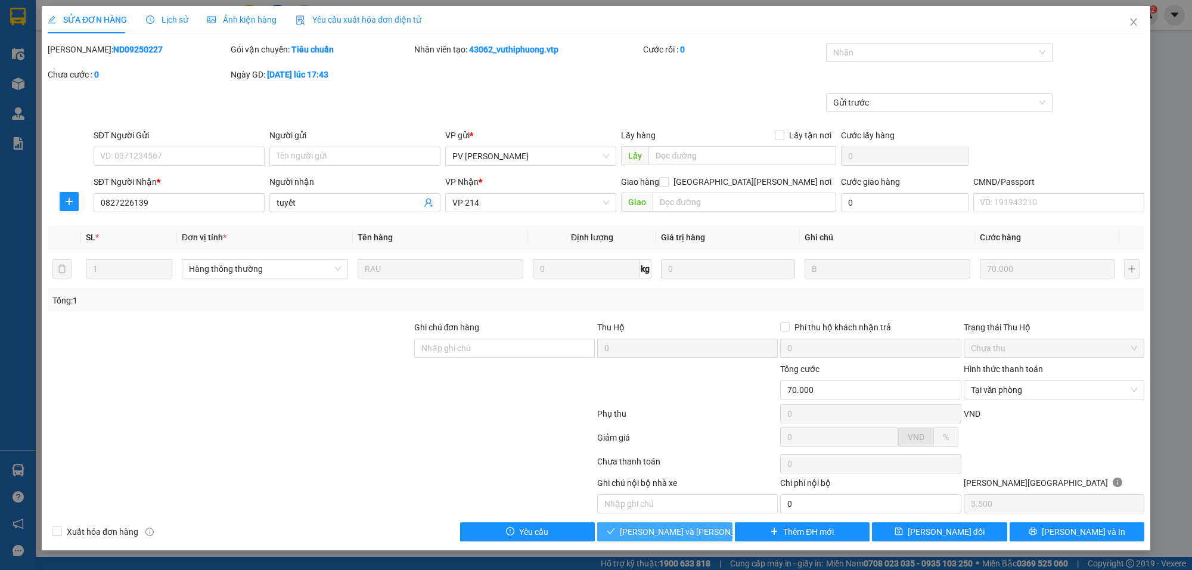
click at [689, 541] on button "Lưu và Giao hàng" at bounding box center [664, 531] width 135 height 19
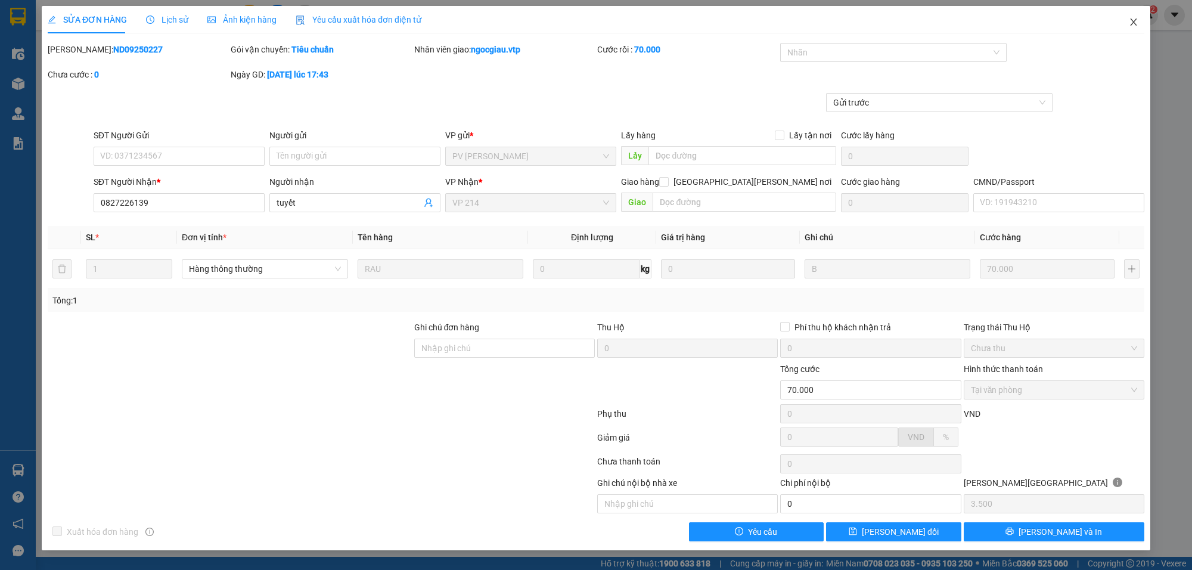
click at [1134, 18] on icon "close" at bounding box center [1134, 22] width 10 height 10
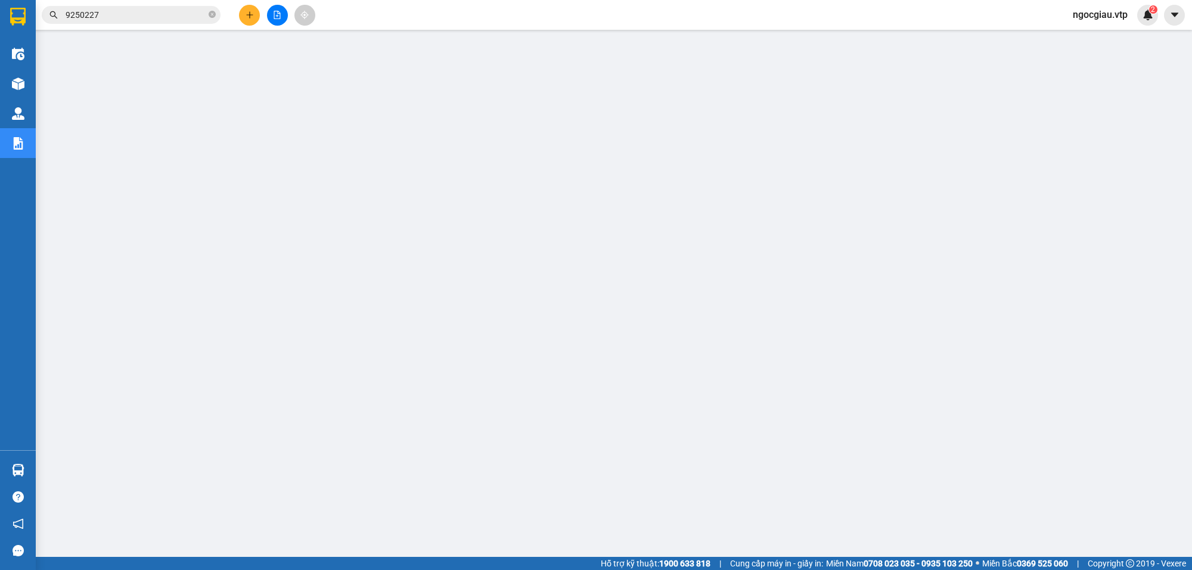
click at [126, 20] on input "9250227" at bounding box center [136, 14] width 141 height 13
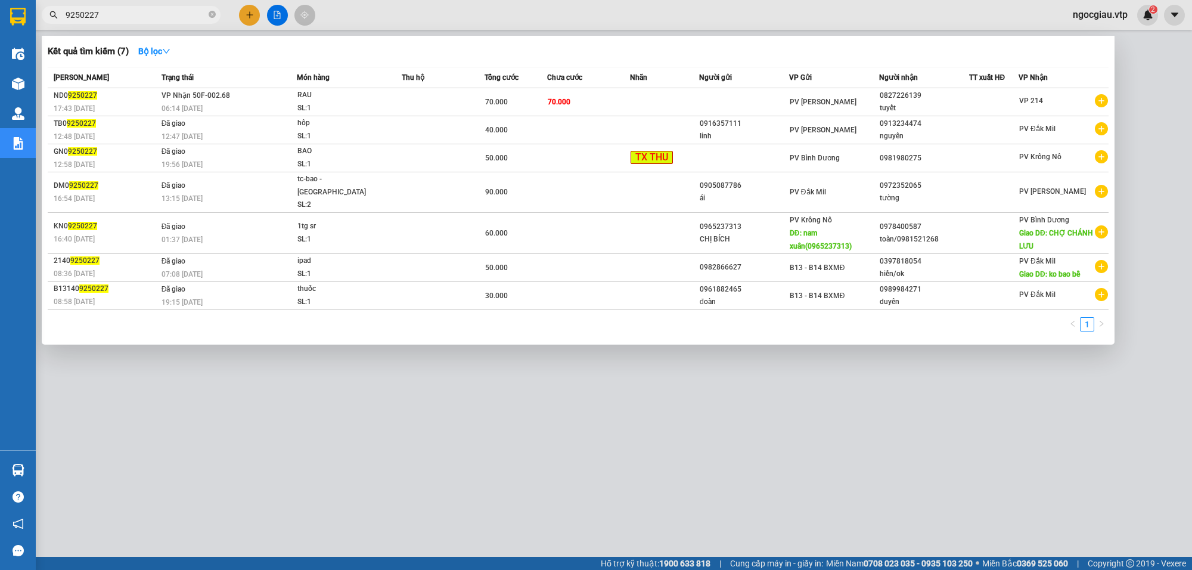
click at [126, 20] on input "9250227" at bounding box center [136, 14] width 141 height 13
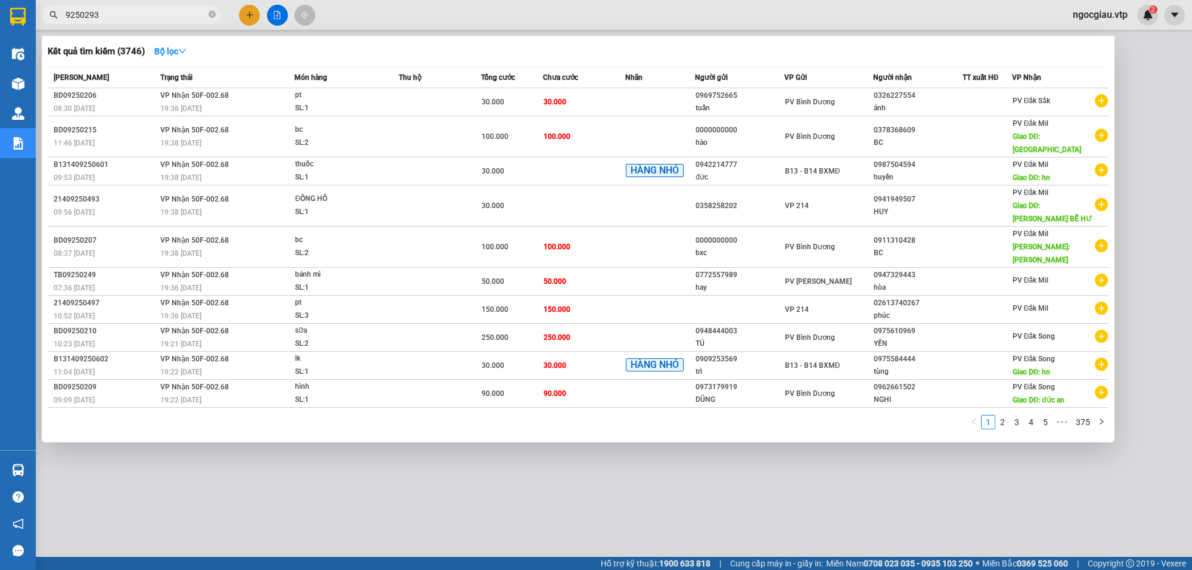
type input "9250293"
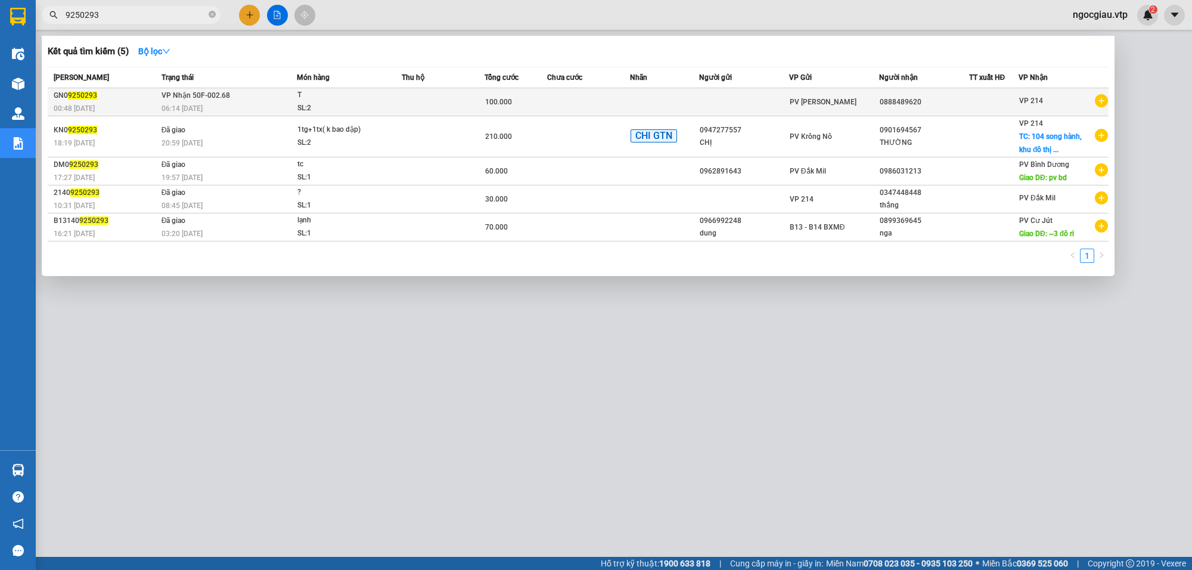
click at [535, 100] on div "100.000" at bounding box center [515, 101] width 61 height 13
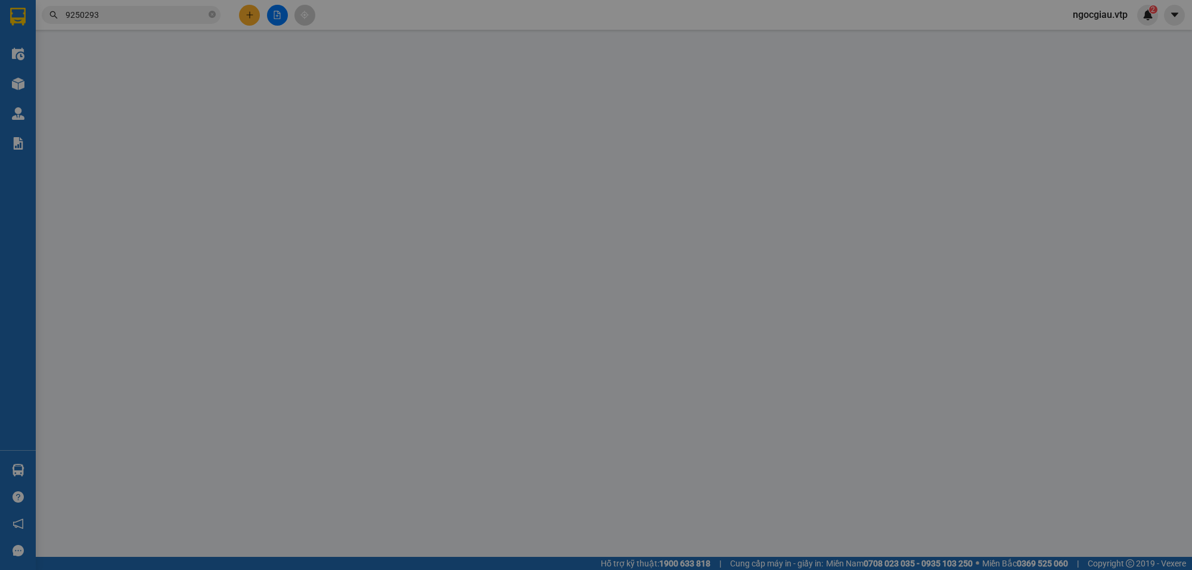
type input "0888489620"
type input "100.000"
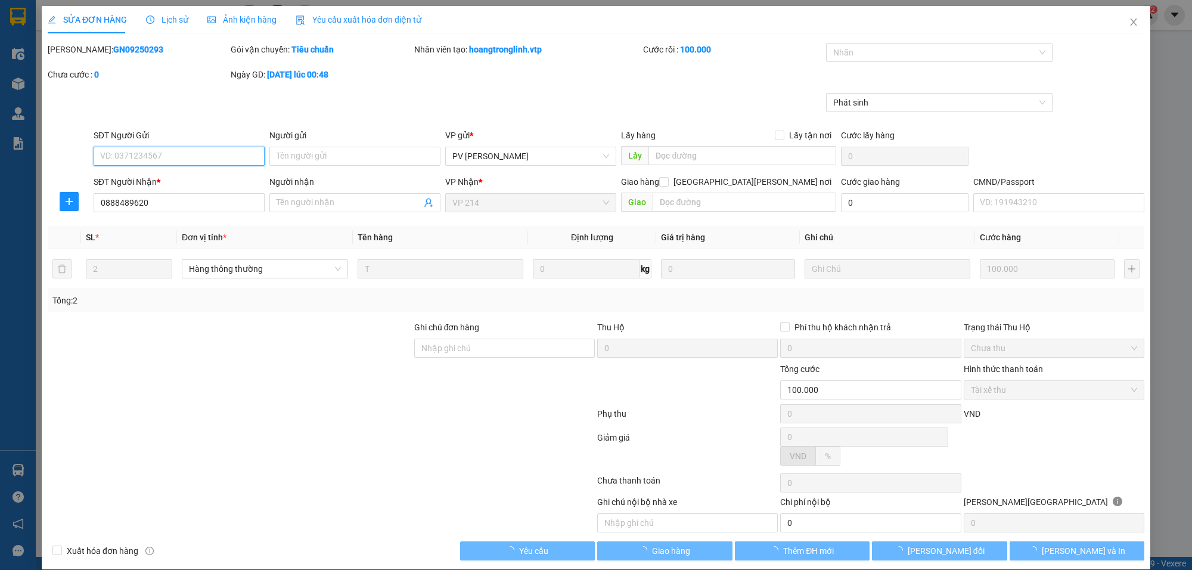
type input "20.000"
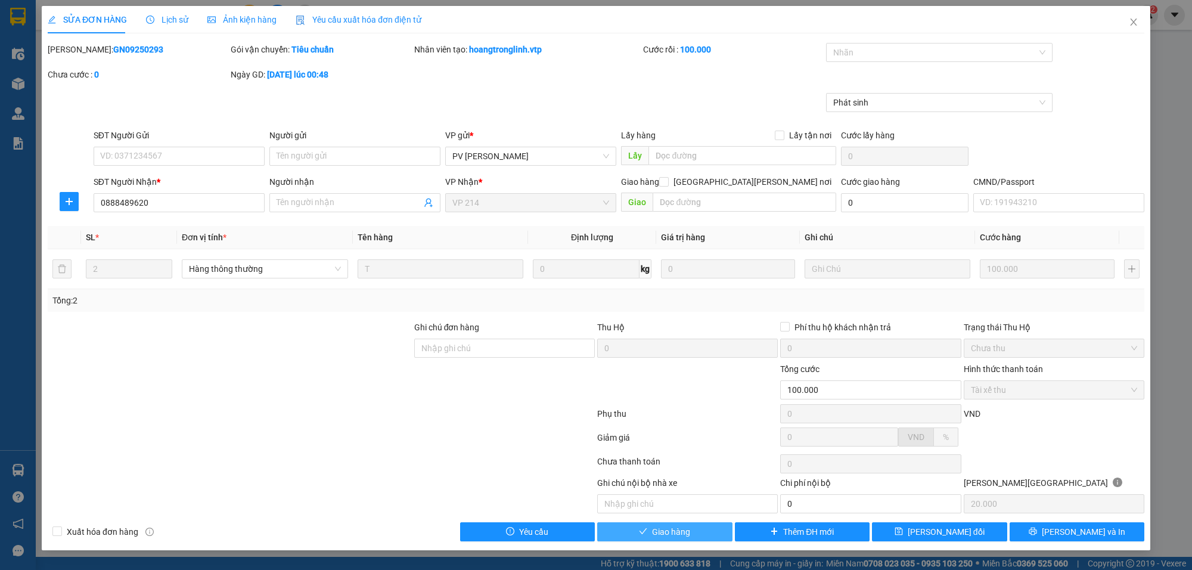
click at [693, 537] on button "Giao hàng" at bounding box center [664, 531] width 135 height 19
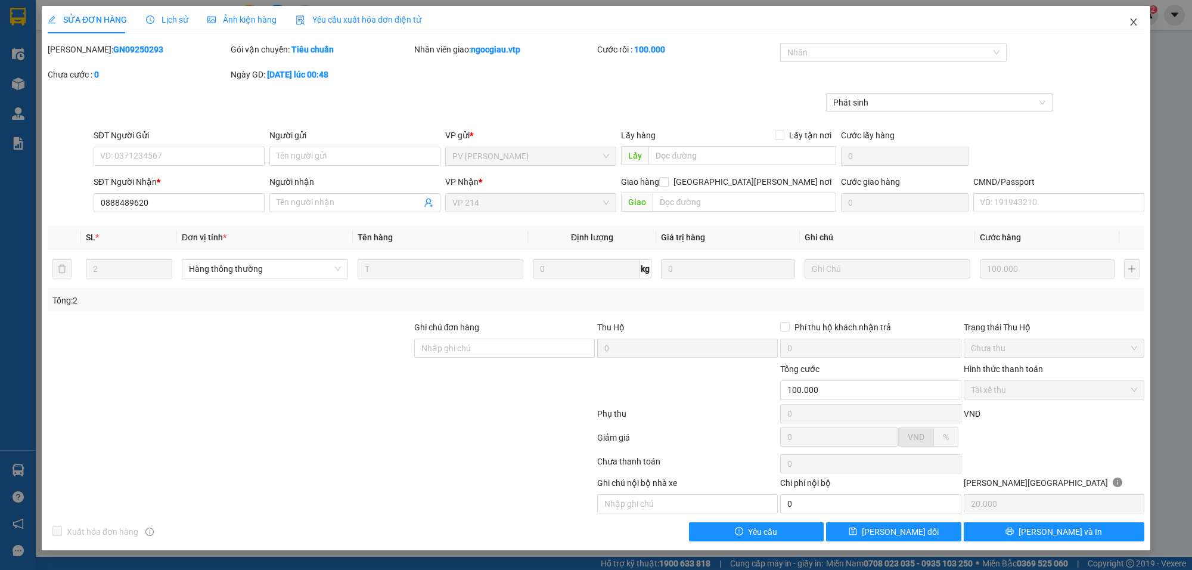
click at [1125, 15] on span "Close" at bounding box center [1133, 22] width 33 height 33
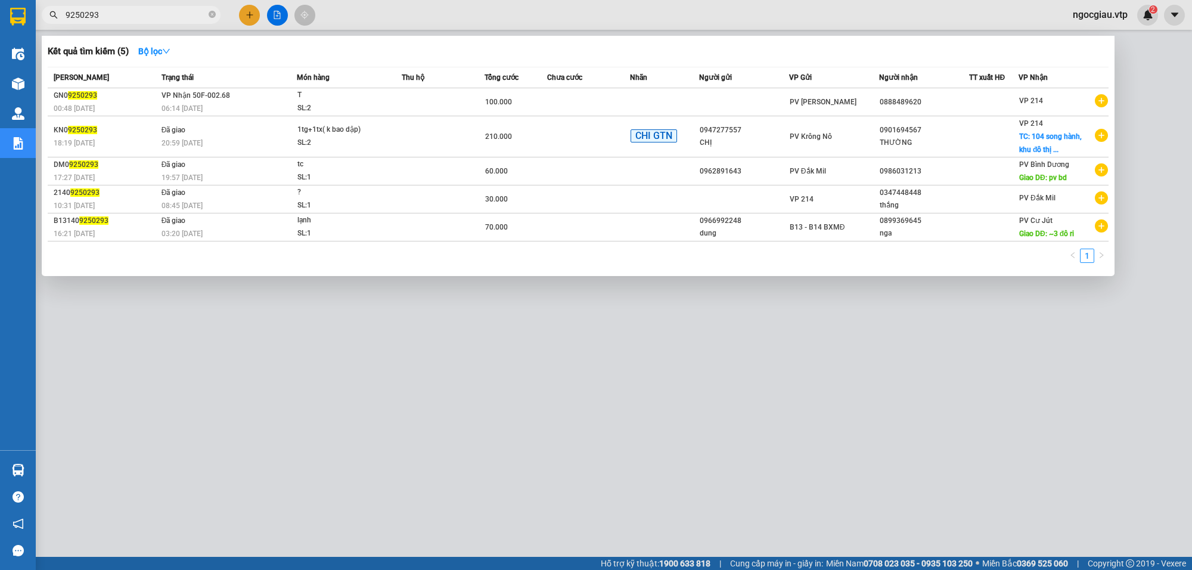
click at [128, 8] on input "9250293" at bounding box center [136, 14] width 141 height 13
type input "60908"
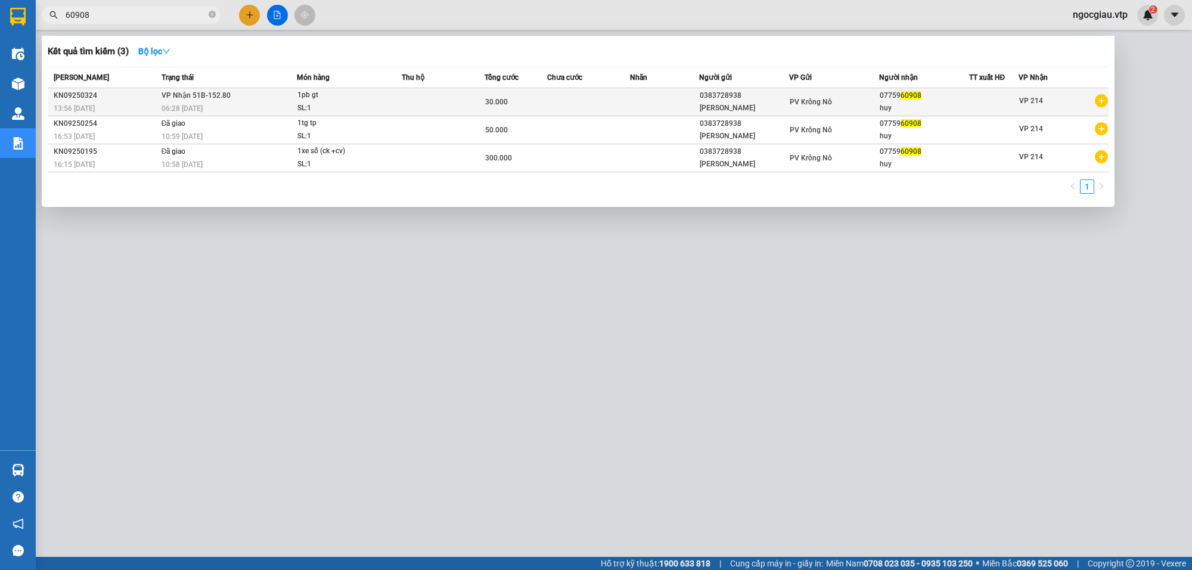
click at [669, 101] on td at bounding box center [664, 102] width 69 height 28
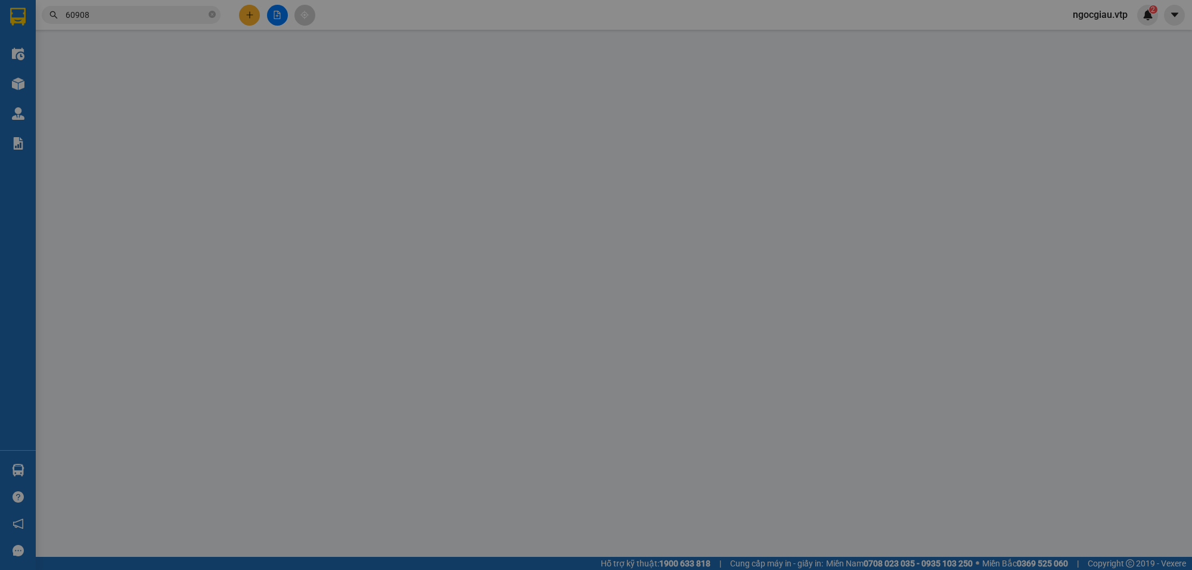
type input "0383728938"
type input "chị phương"
type input "0775960908"
type input "huy"
type input "30.000"
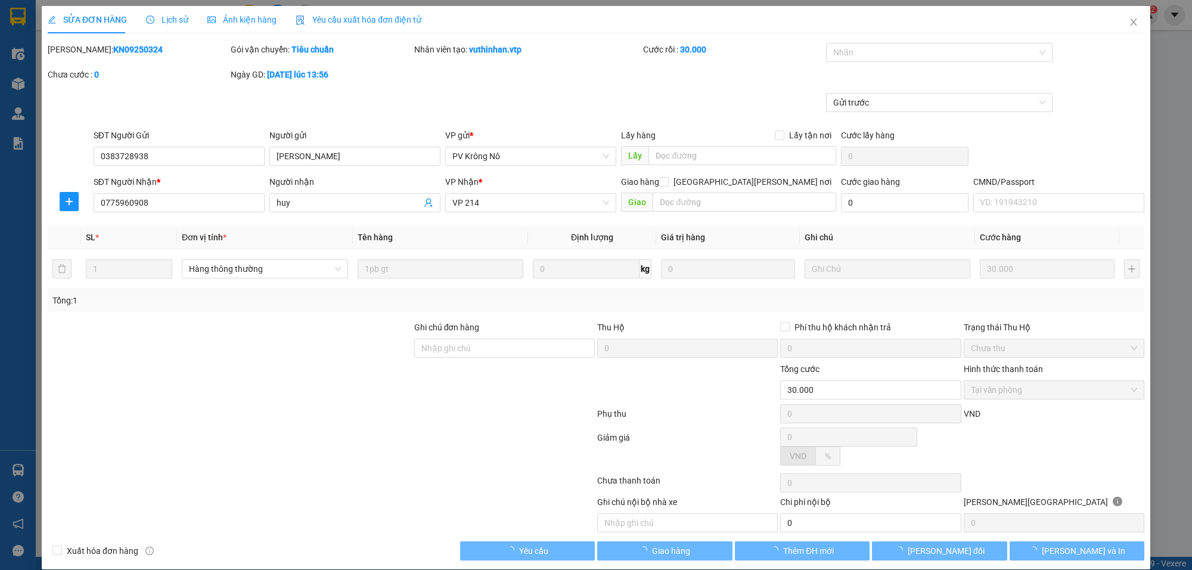
type input "1.500"
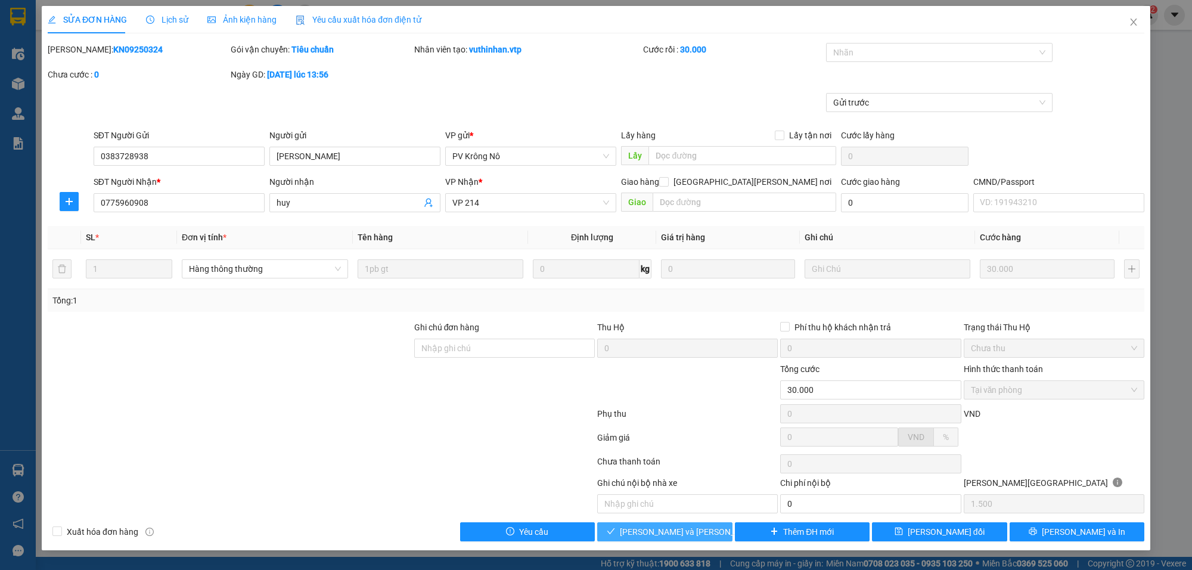
click at [687, 538] on span "Lưu và Giao hàng" at bounding box center [700, 531] width 161 height 13
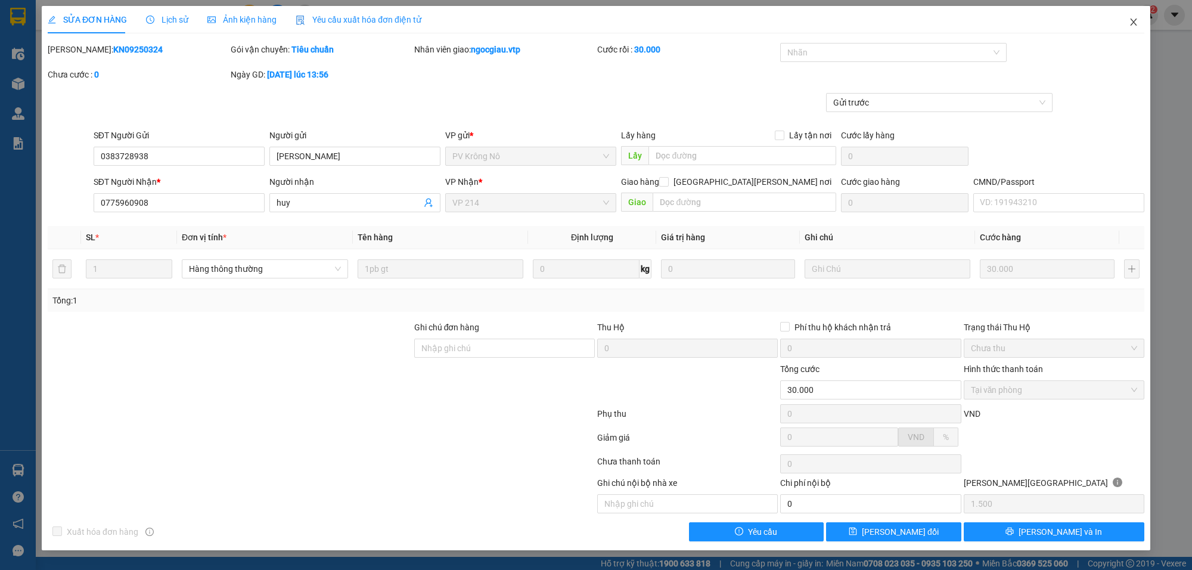
click at [1134, 25] on icon "close" at bounding box center [1134, 22] width 10 height 10
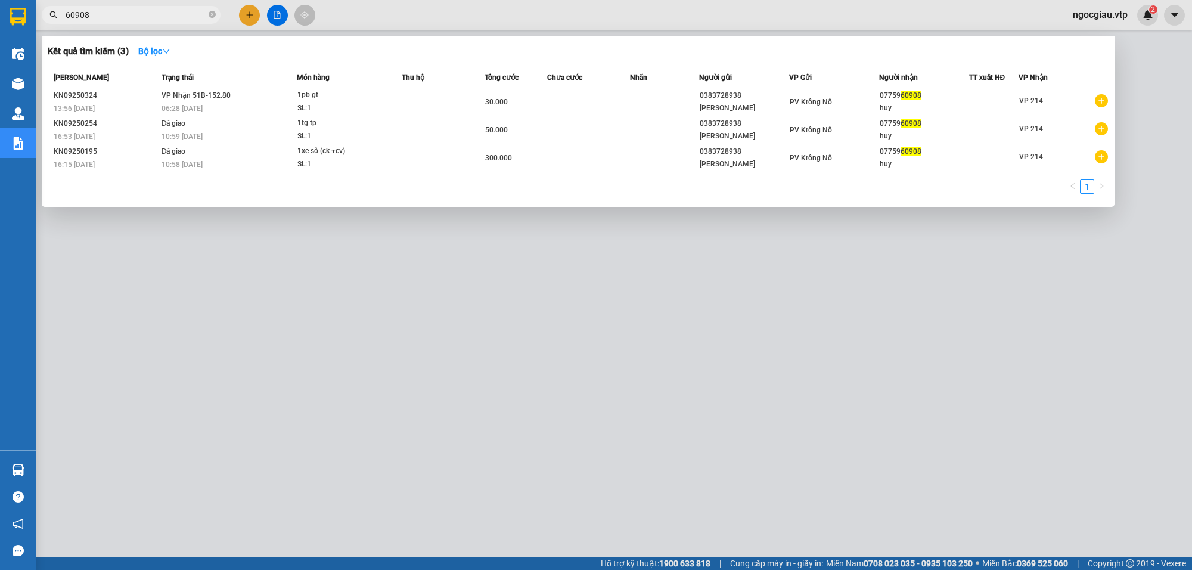
click at [113, 17] on input "60908" at bounding box center [136, 14] width 141 height 13
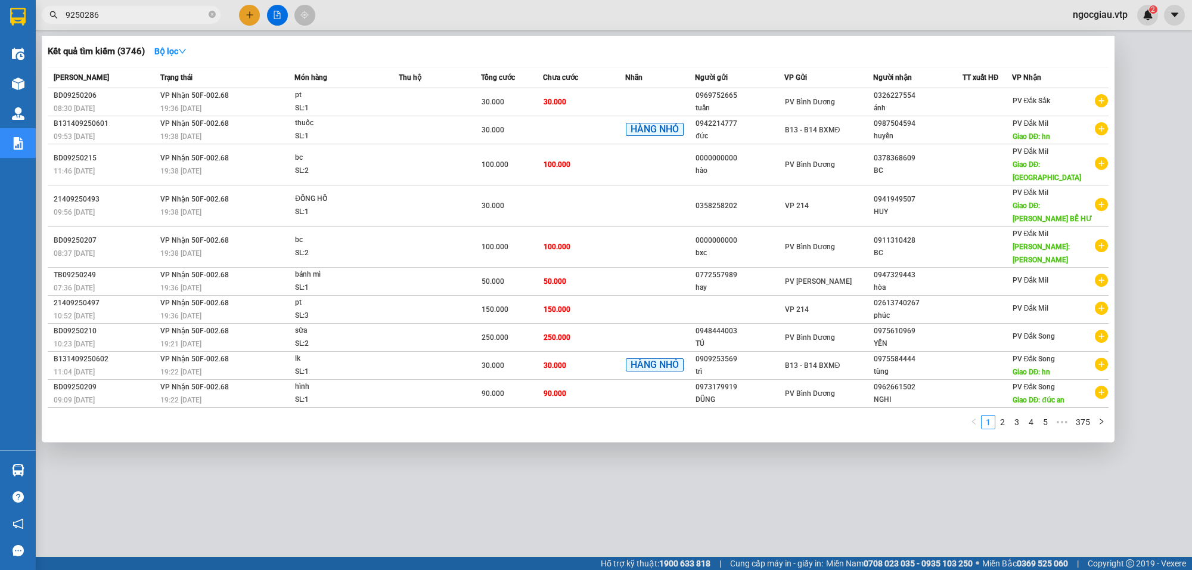
type input "9250286"
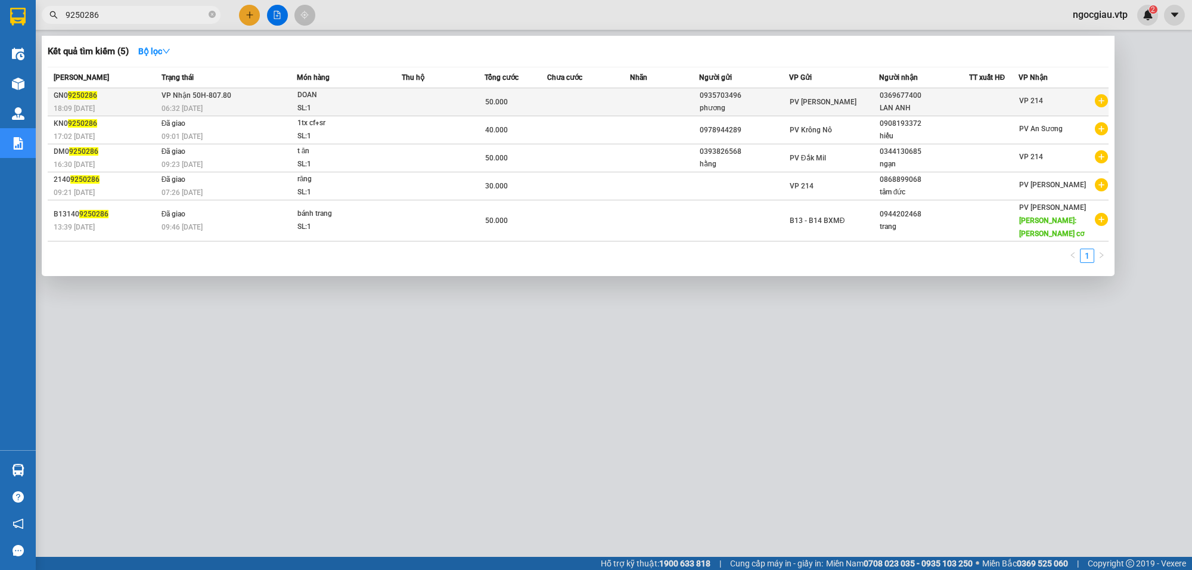
click at [662, 96] on td at bounding box center [664, 102] width 69 height 28
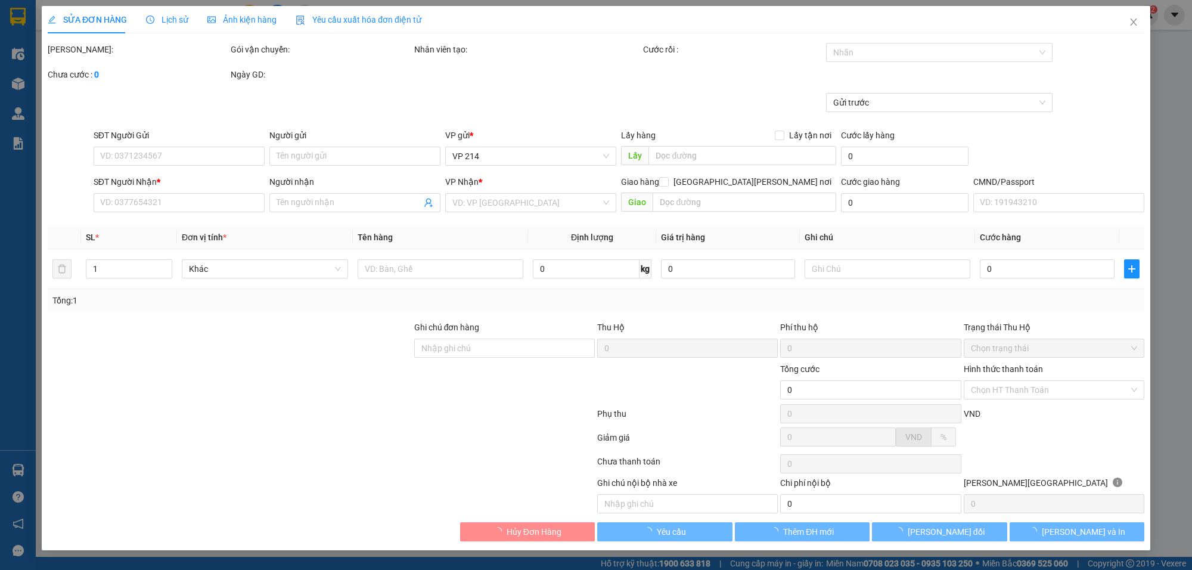
type input "0935703496"
type input "phương"
type input "0369677400"
type input "LAN ANH"
type input "50.000"
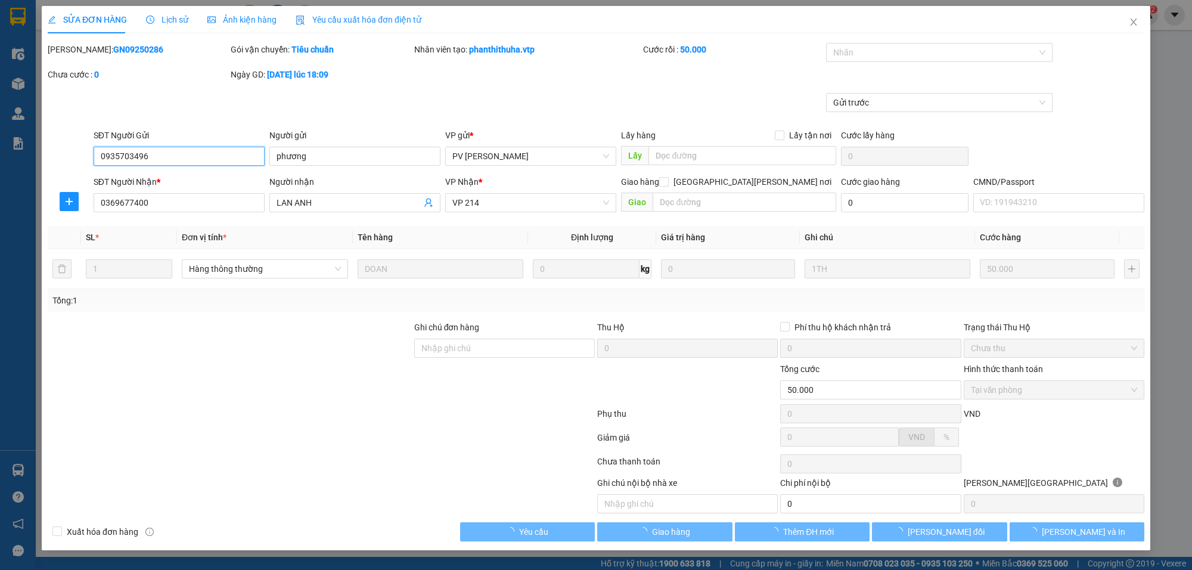
type input "2.500"
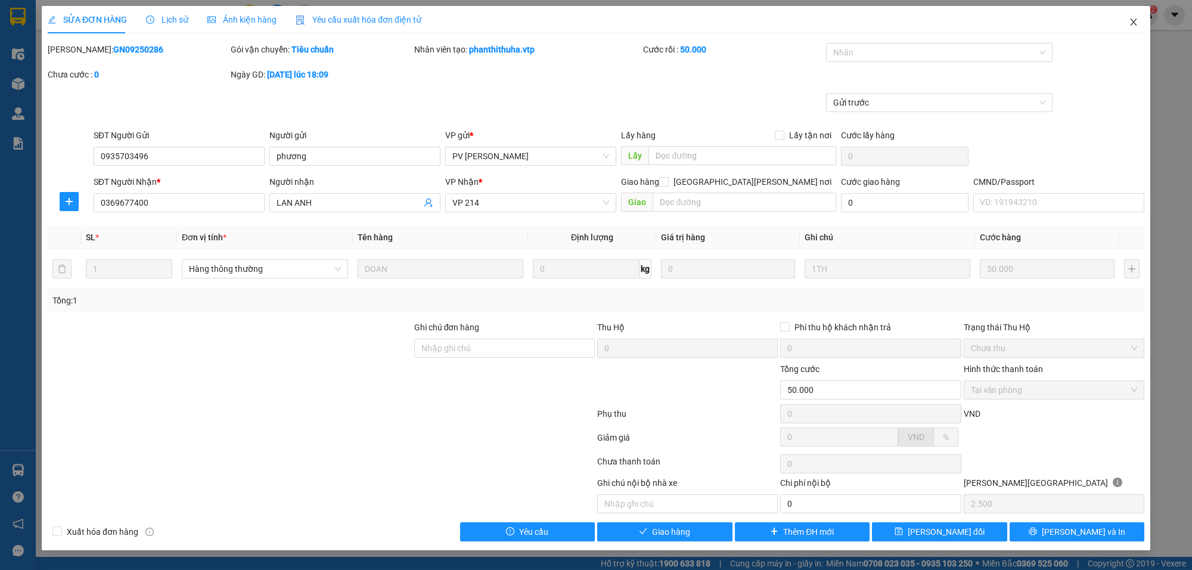
click at [1139, 19] on span "Close" at bounding box center [1133, 22] width 33 height 33
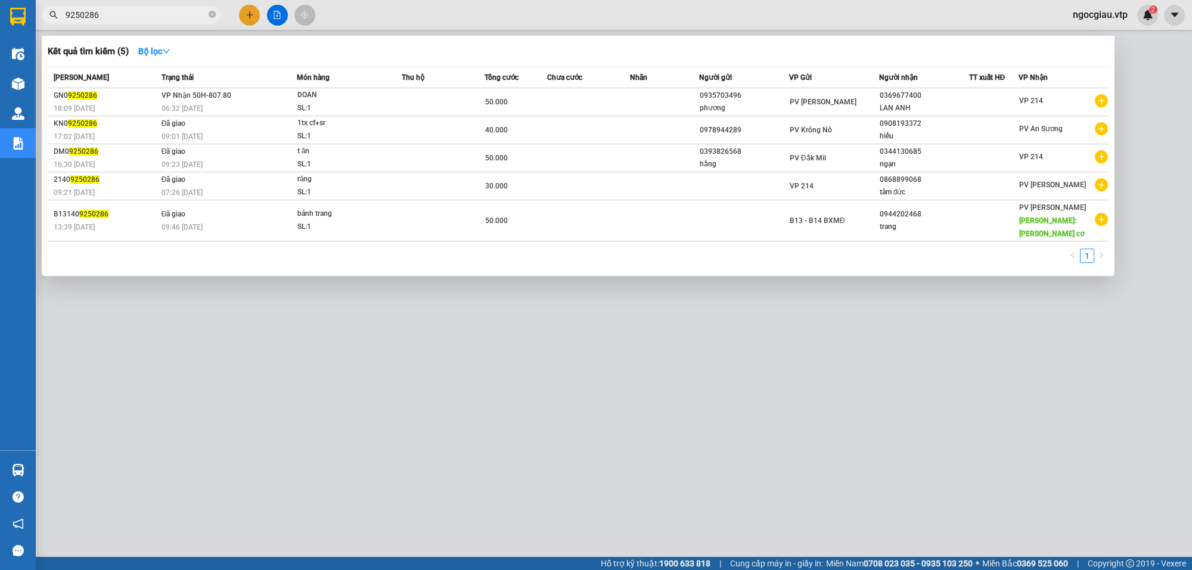
click at [133, 15] on input "9250286" at bounding box center [136, 14] width 141 height 13
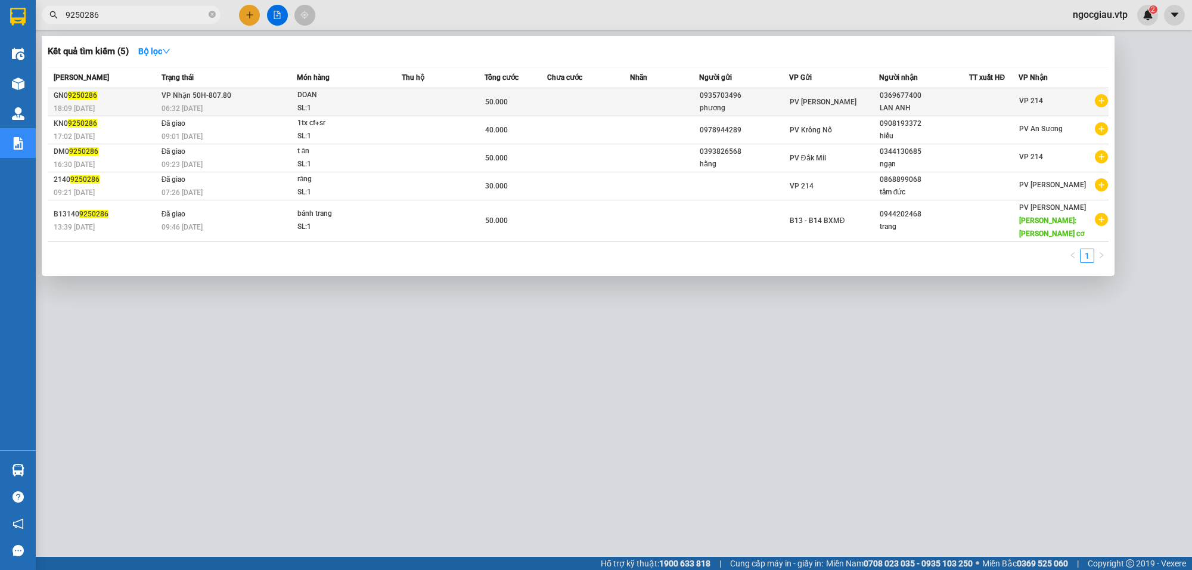
click at [550, 97] on td at bounding box center [588, 102] width 83 height 28
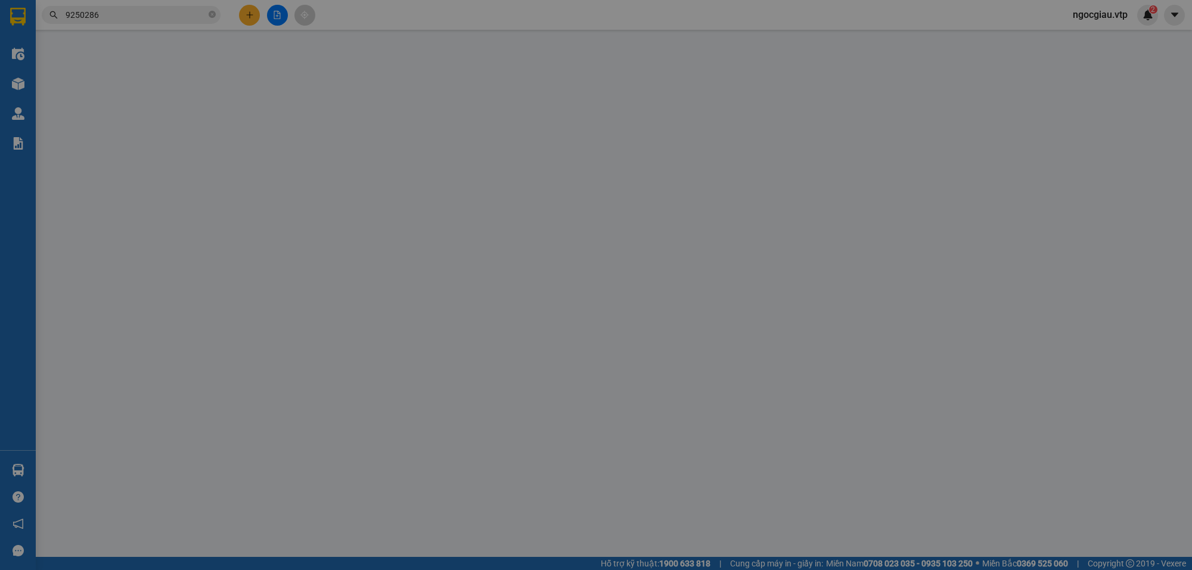
type input "0935703496"
type input "phương"
type input "0369677400"
type input "LAN ANH"
type input "50.000"
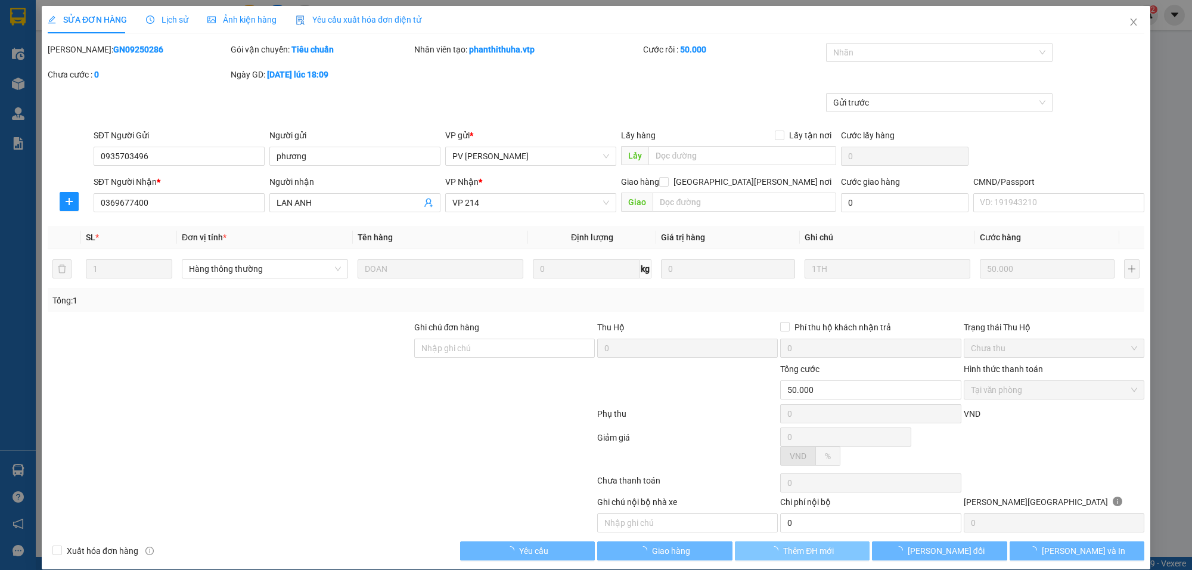
type input "2.500"
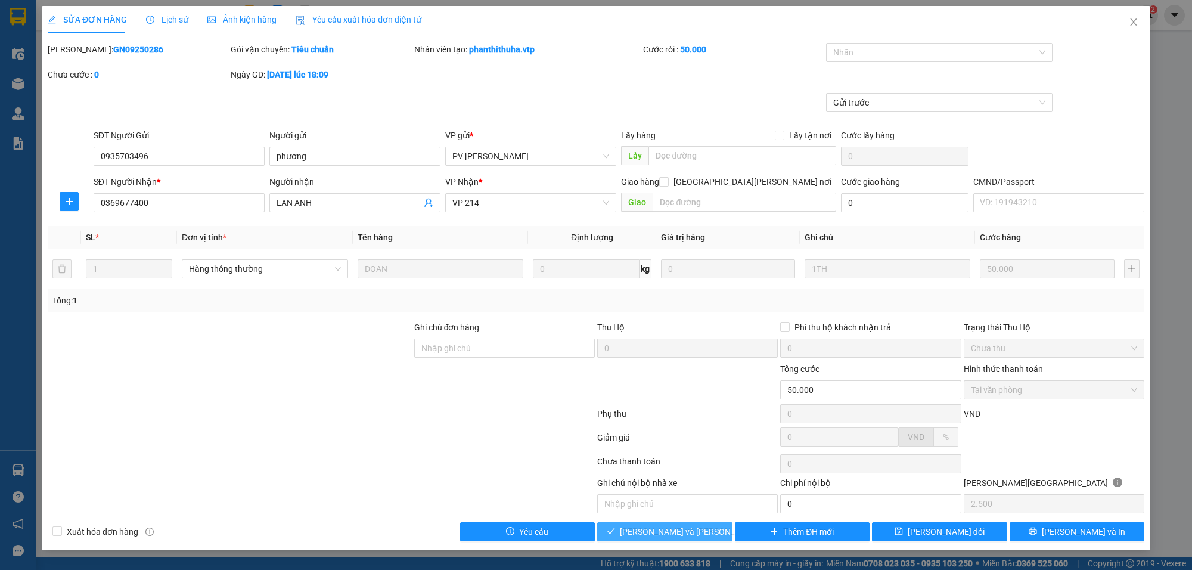
click at [687, 538] on span "Lưu và Giao hàng" at bounding box center [700, 531] width 161 height 13
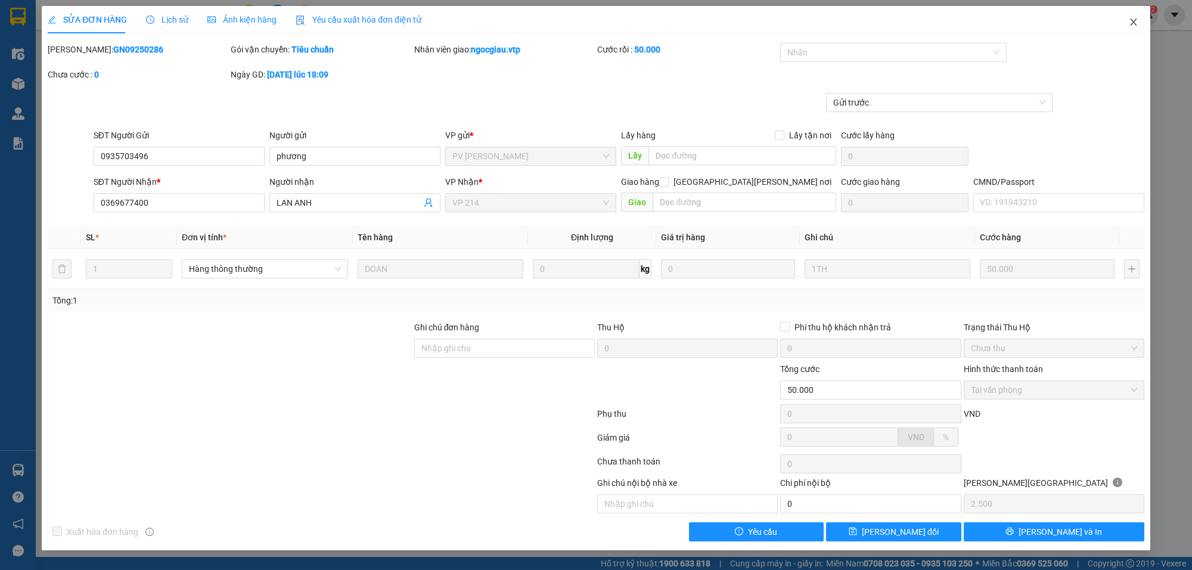
click at [1146, 24] on span "Close" at bounding box center [1133, 22] width 33 height 33
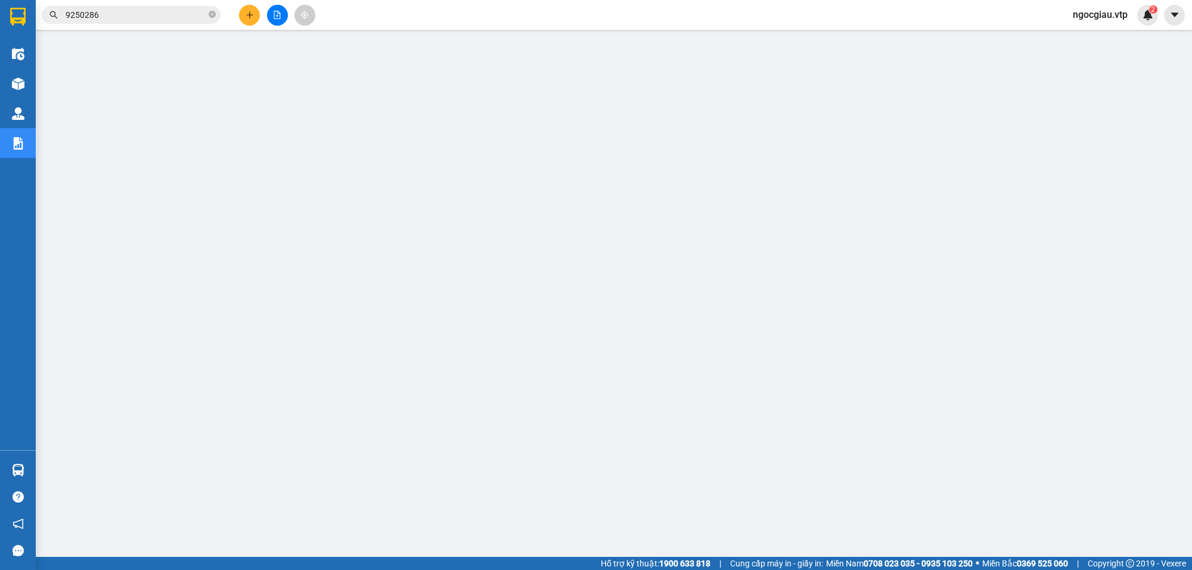
click at [120, 13] on input "9250286" at bounding box center [136, 14] width 141 height 13
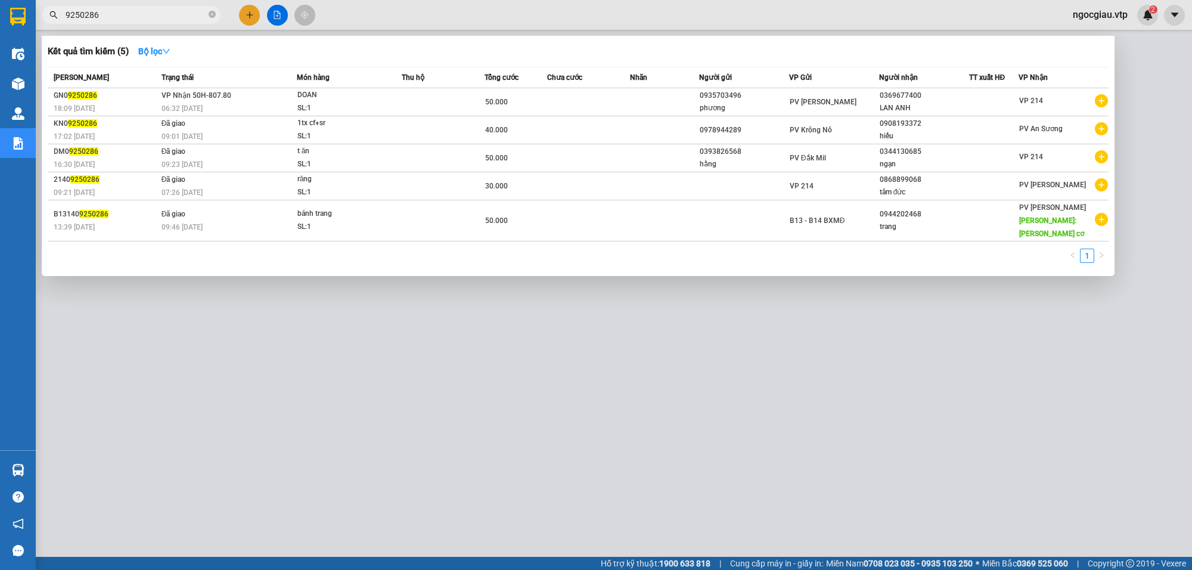
click at [120, 13] on input "9250286" at bounding box center [136, 14] width 141 height 13
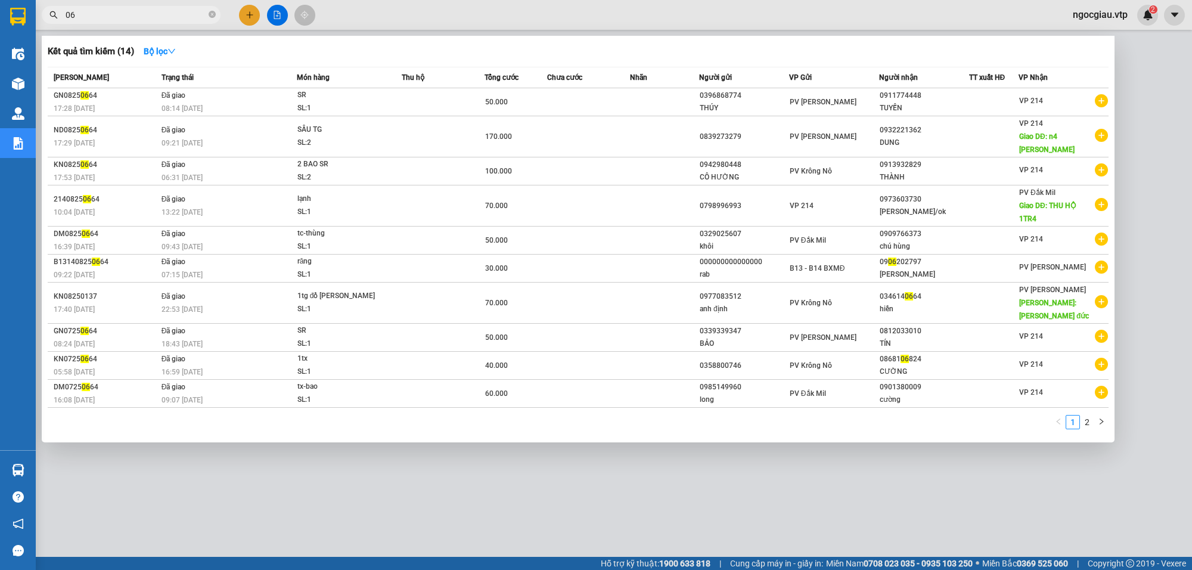
type input "0"
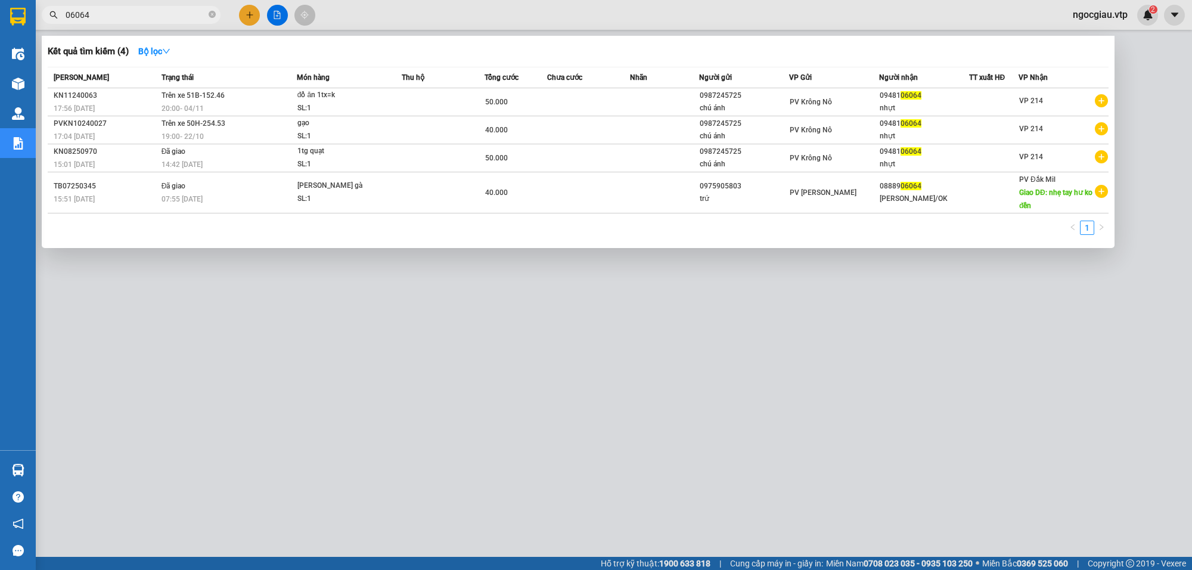
click at [121, 12] on input "06064" at bounding box center [136, 14] width 141 height 13
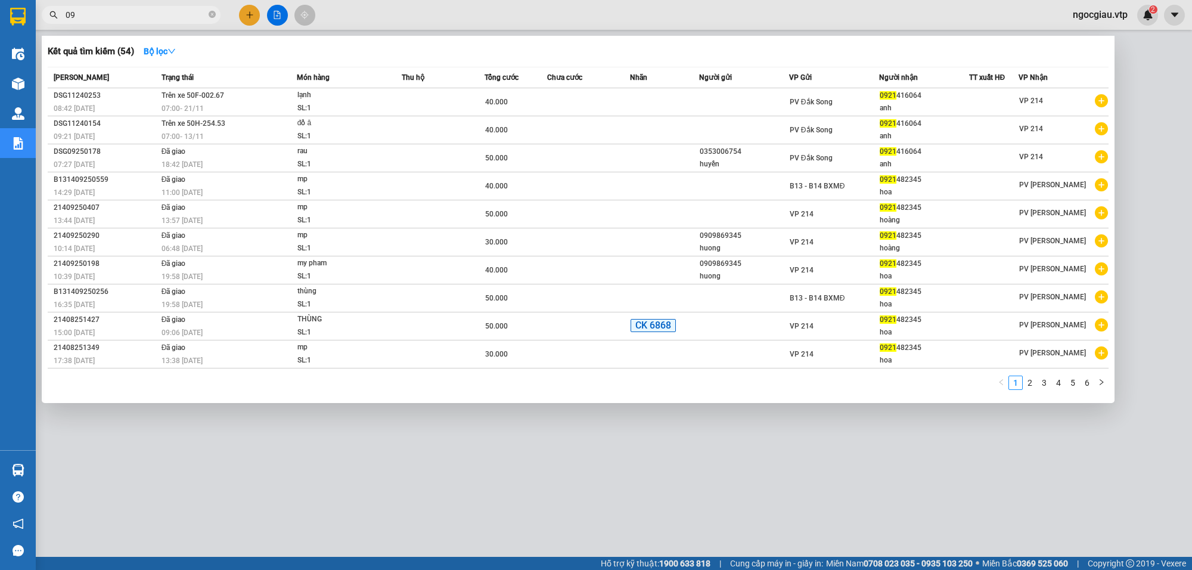
type input "0"
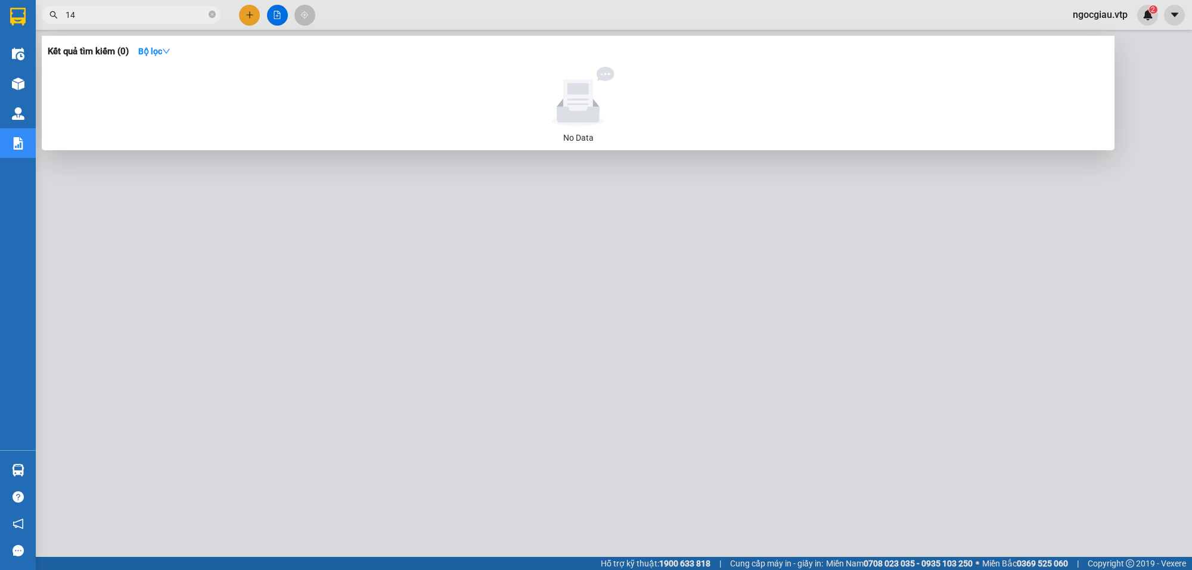
type input "1"
type input "092141"
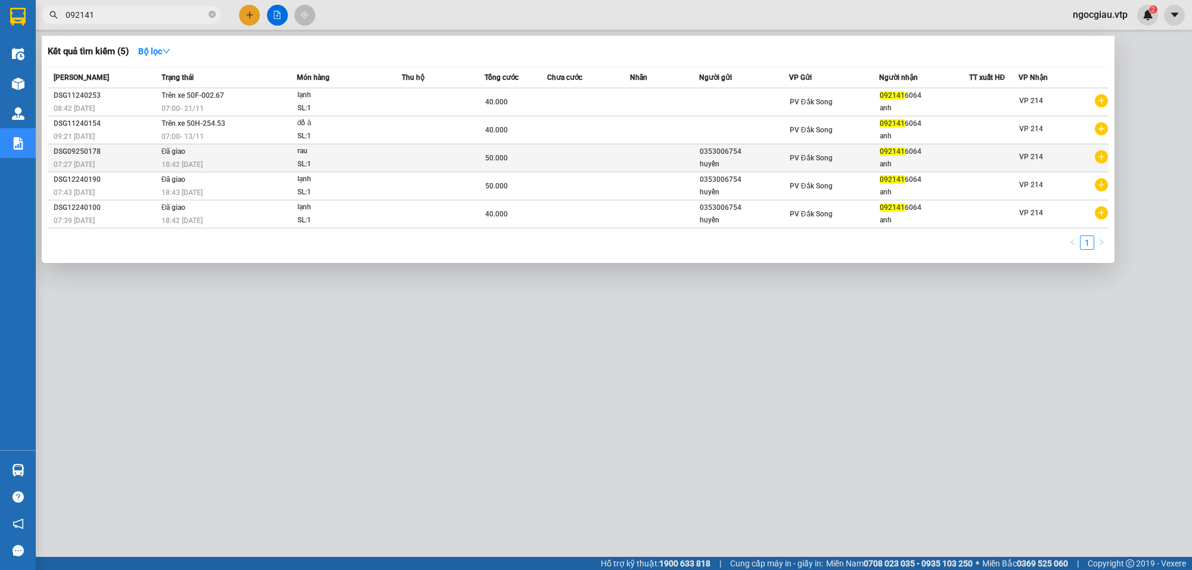
click at [251, 150] on td "Đã giao 18:42 - 13/09" at bounding box center [228, 158] width 138 height 28
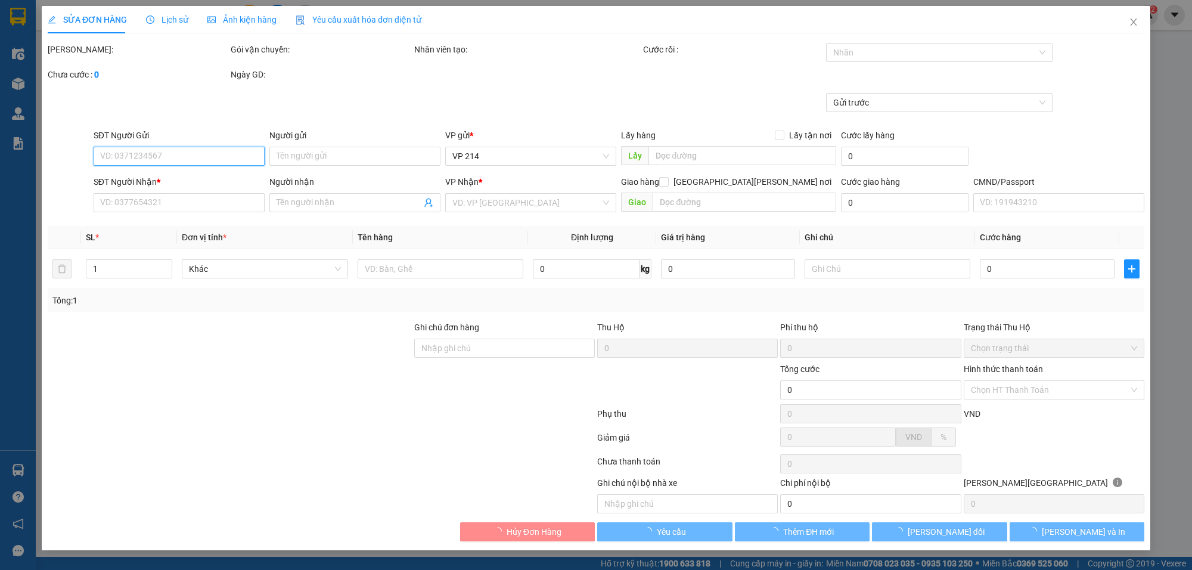
type input "0353006754"
type input "huyền"
type input "0921416064"
type input "anh"
type input "50k tk6868 7h28p 13/9/"
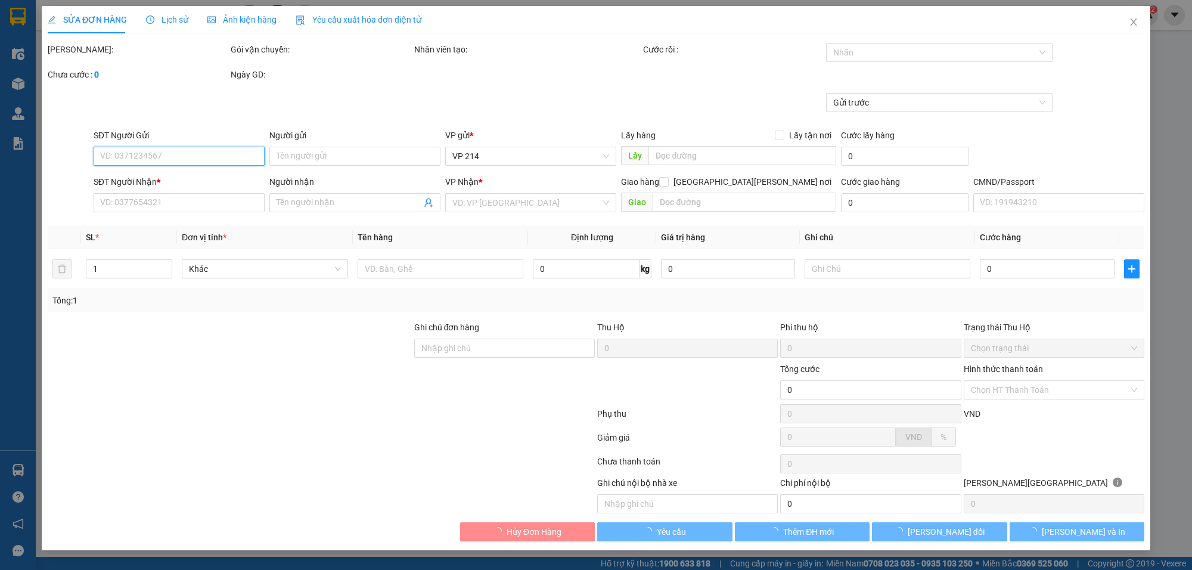
type input "50.000"
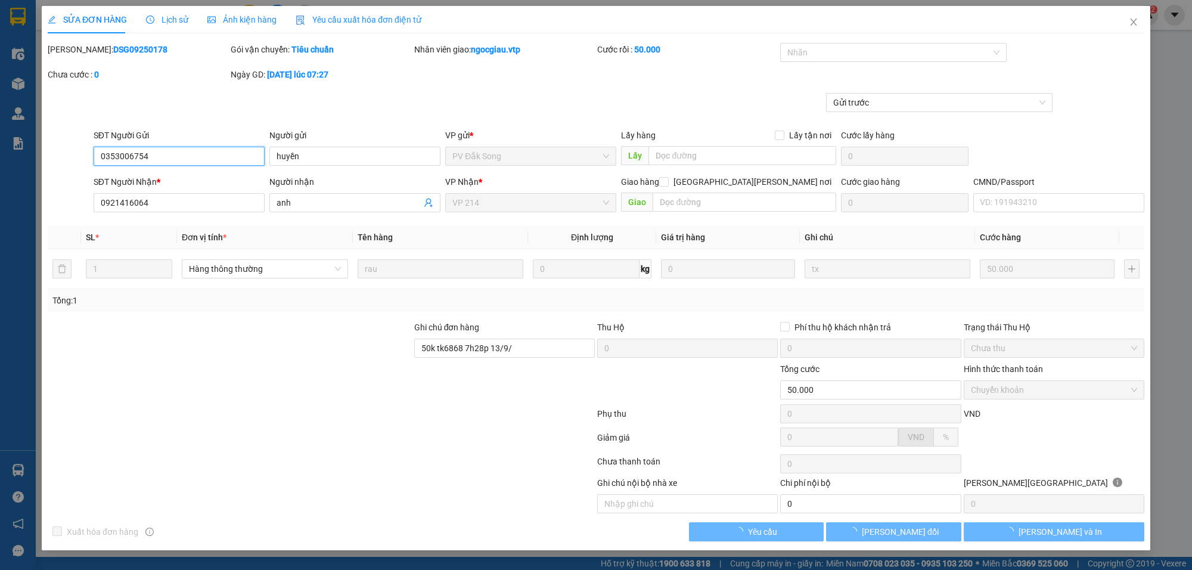
type input "2.500"
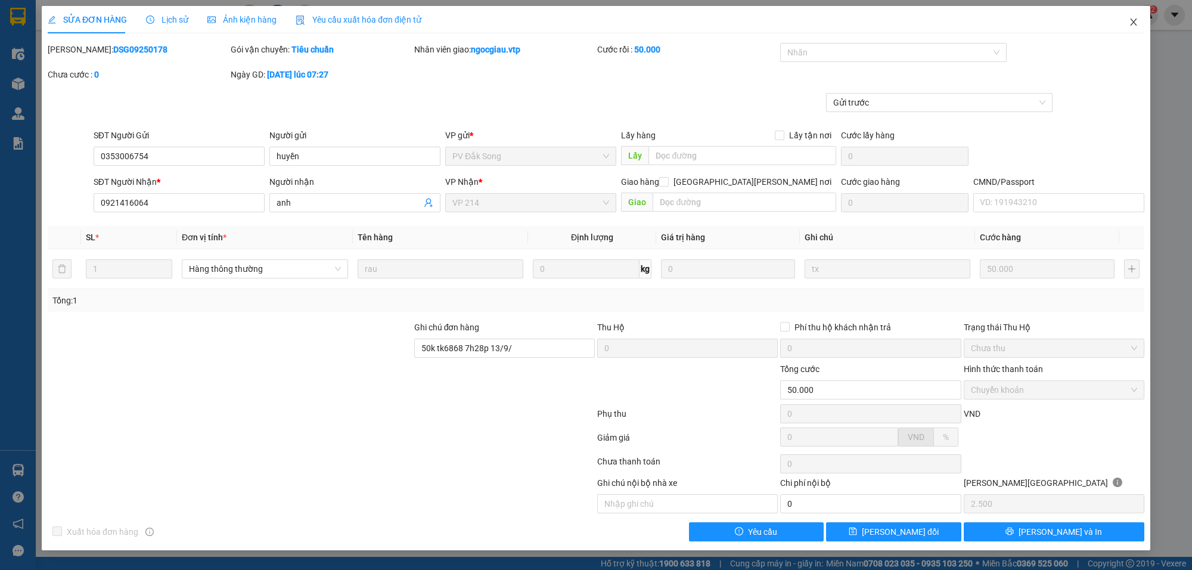
click at [1136, 18] on icon "close" at bounding box center [1134, 22] width 10 height 10
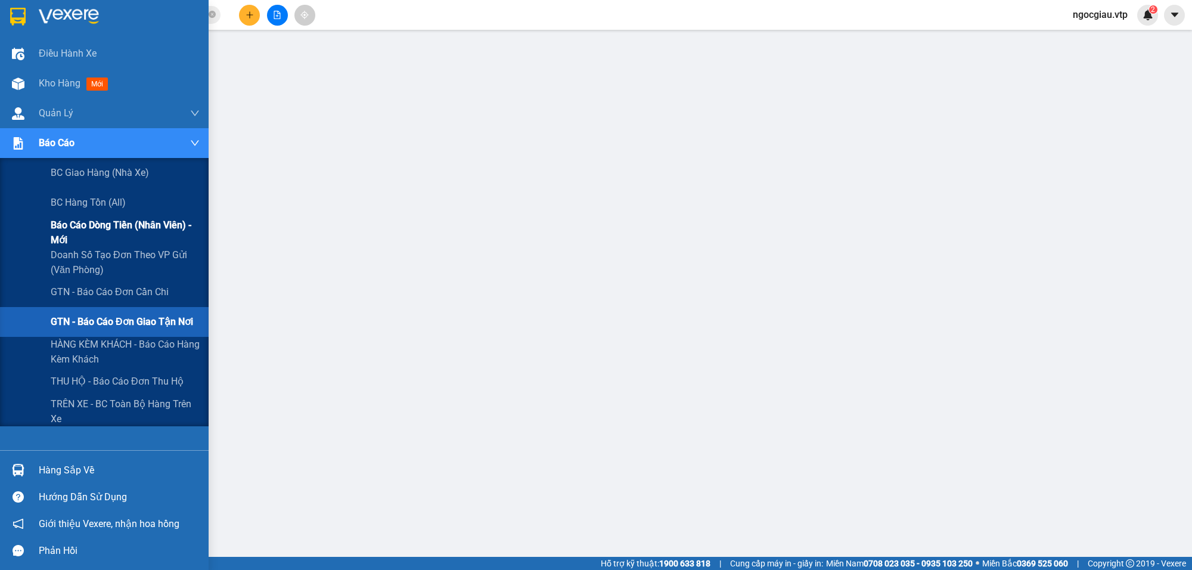
click at [112, 219] on span "Báo cáo dòng tiền (nhân viên) - mới" at bounding box center [125, 233] width 149 height 30
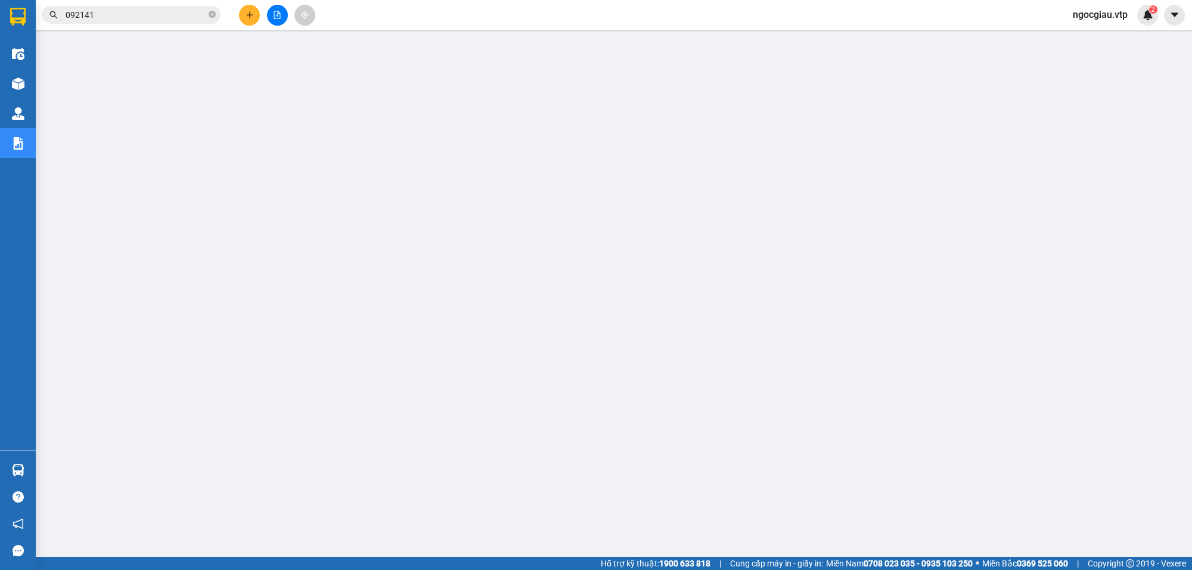
click at [1116, 15] on span "ngocgiau.vtp" at bounding box center [1100, 14] width 74 height 15
click at [1100, 30] on span "Đăng xuất" at bounding box center [1106, 36] width 50 height 13
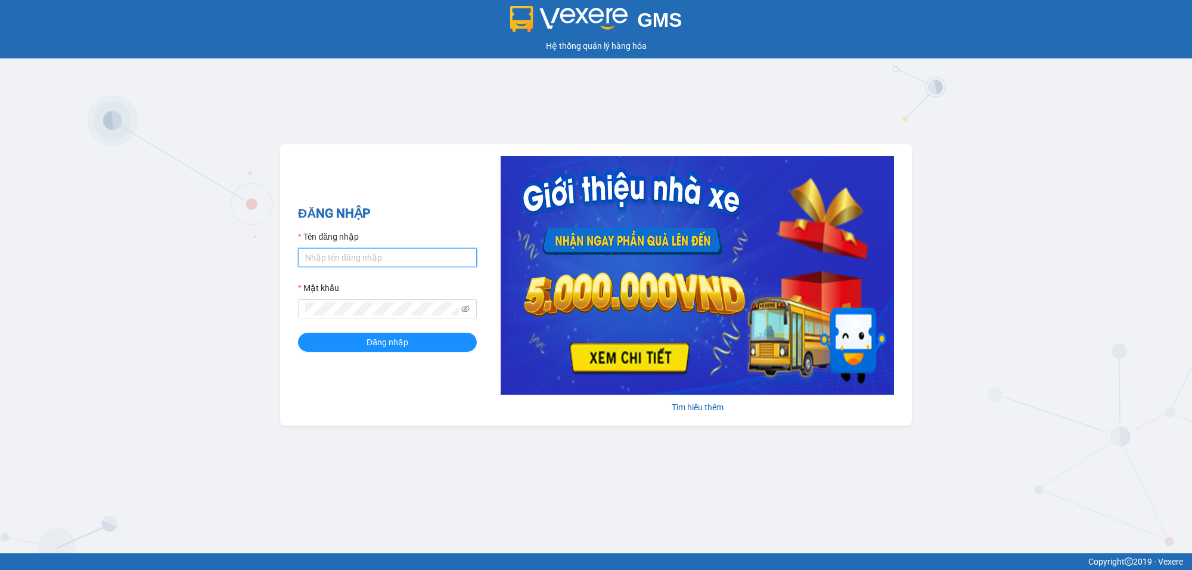
type input "kienhoa.vtp"
